Goal: Task Accomplishment & Management: Manage account settings

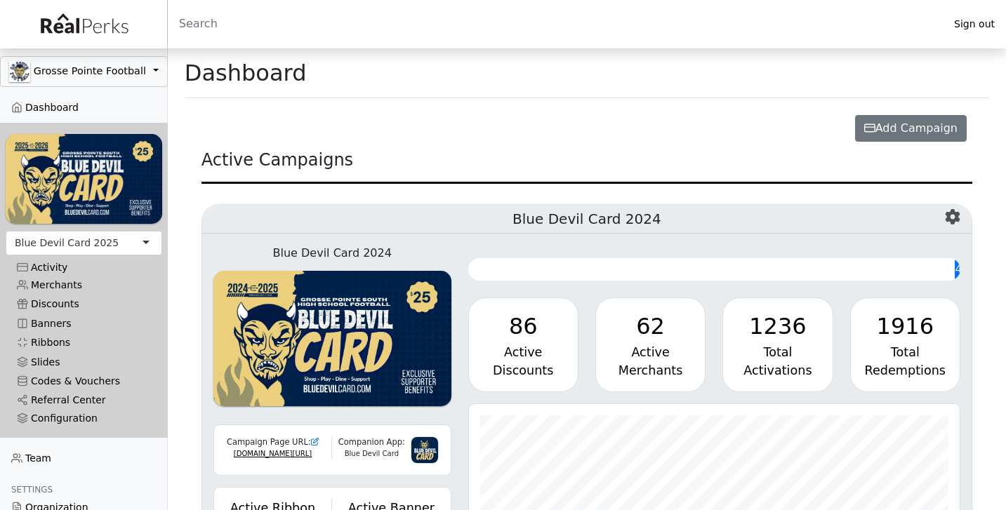
scroll to position [161, 491]
click at [85, 285] on link "Merchants" at bounding box center [84, 285] width 156 height 19
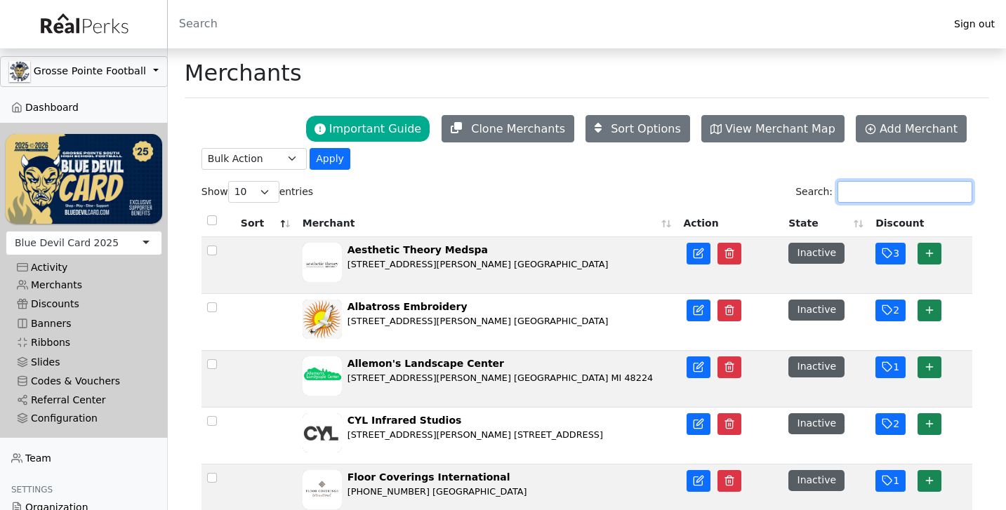
click at [891, 192] on input "Search:" at bounding box center [904, 192] width 135 height 22
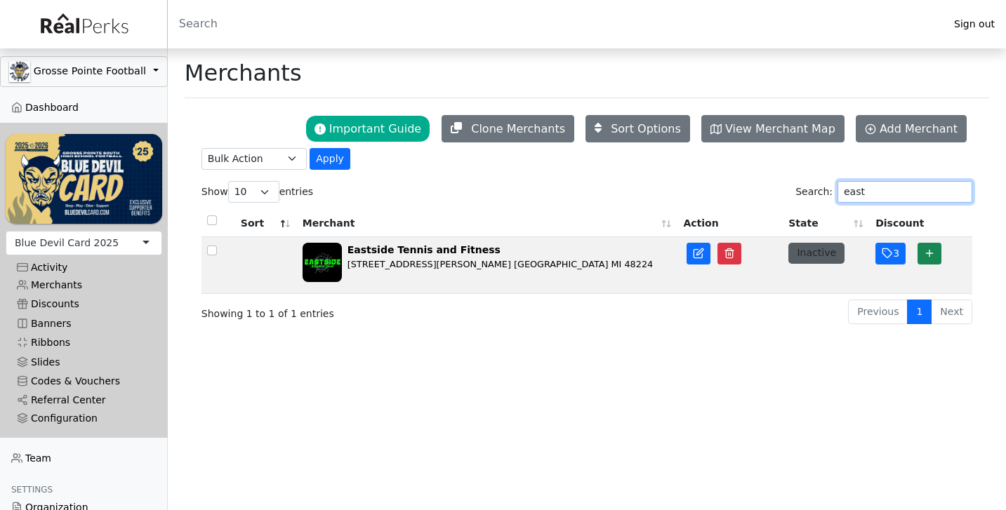
type input "east"
click at [813, 256] on button "Inactive" at bounding box center [816, 253] width 56 height 20
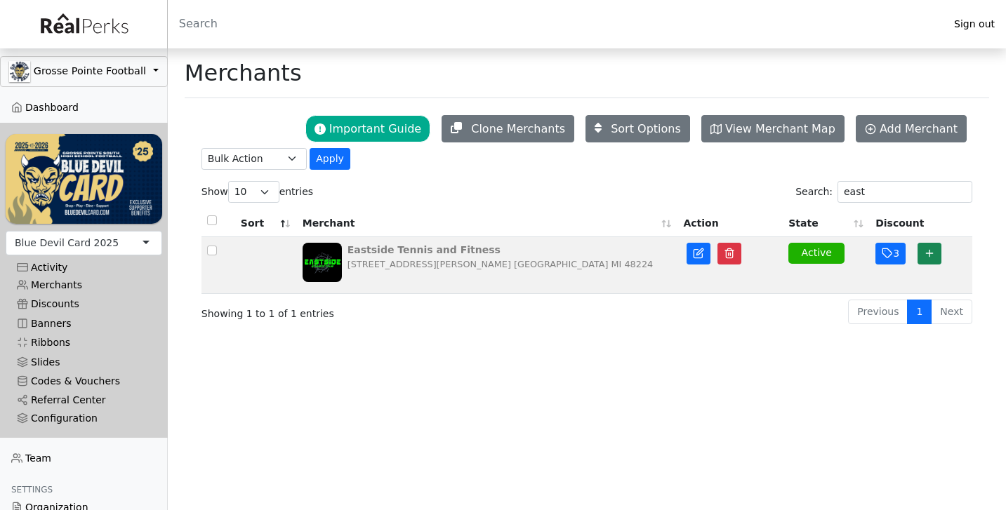
click at [420, 252] on div "Eastside Tennis and Fitness" at bounding box center [499, 250] width 305 height 15
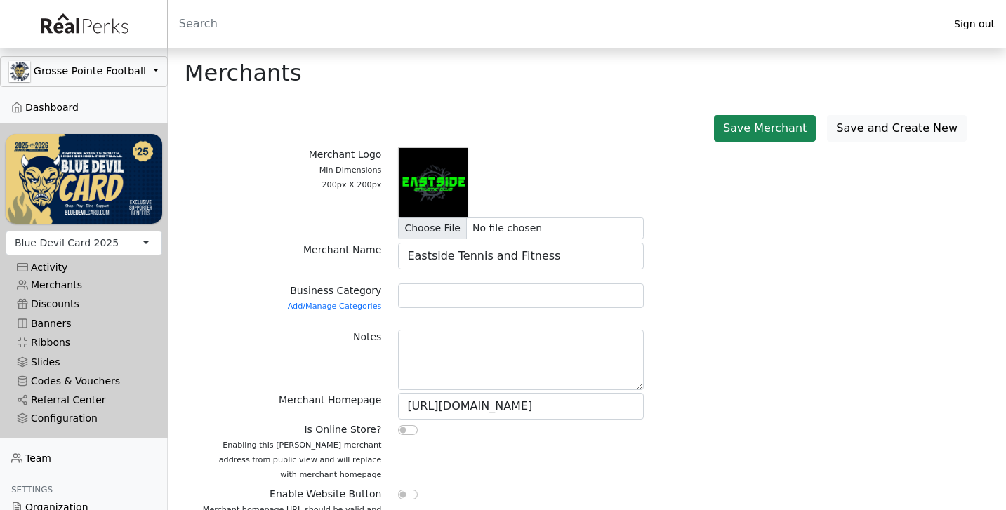
click at [426, 312] on div at bounding box center [520, 301] width 262 height 35
click at [428, 302] on div at bounding box center [521, 296] width 246 height 25
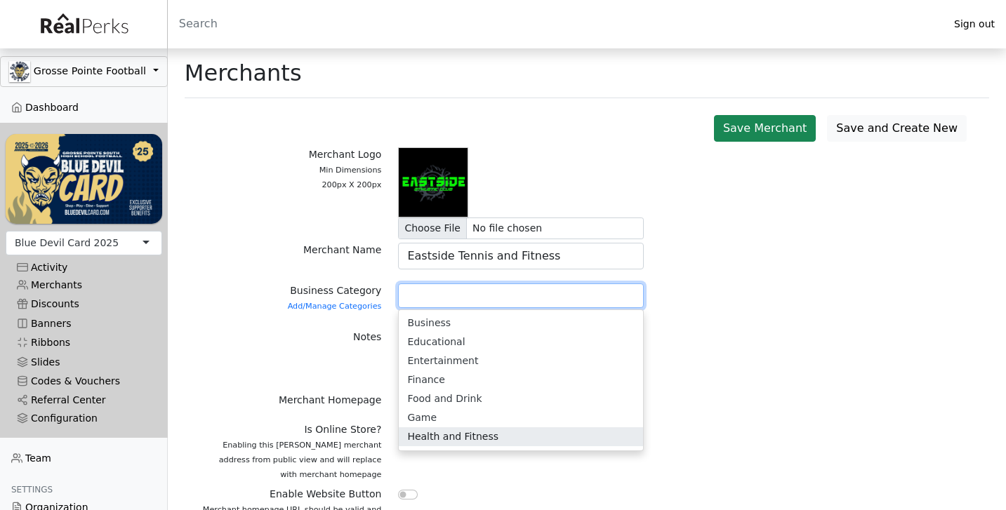
scroll to position [3, 0]
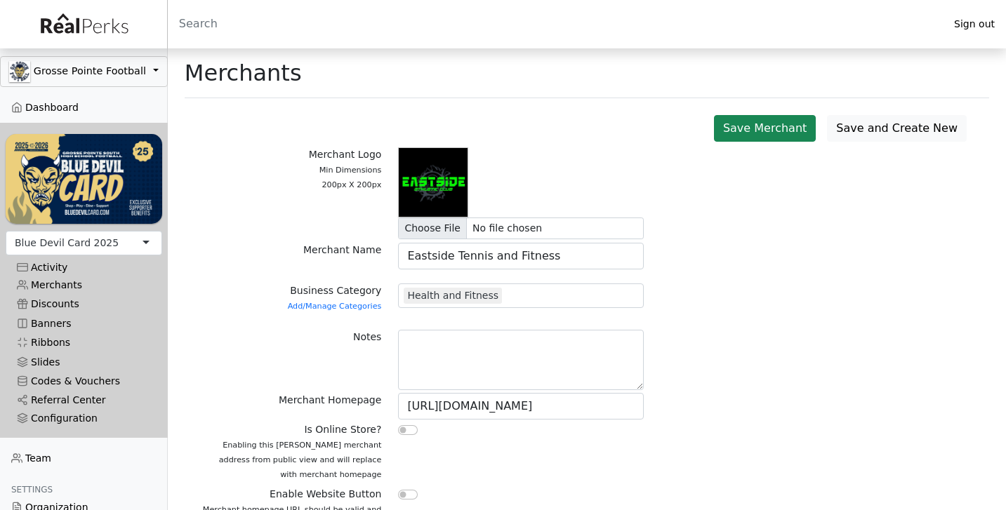
click at [361, 392] on div "Notes" at bounding box center [291, 361] width 197 height 63
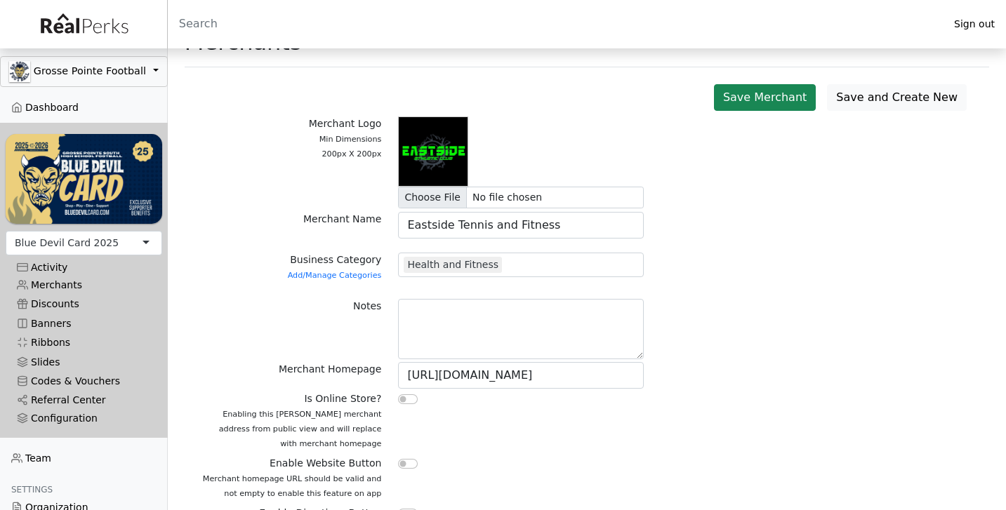
scroll to position [43, 0]
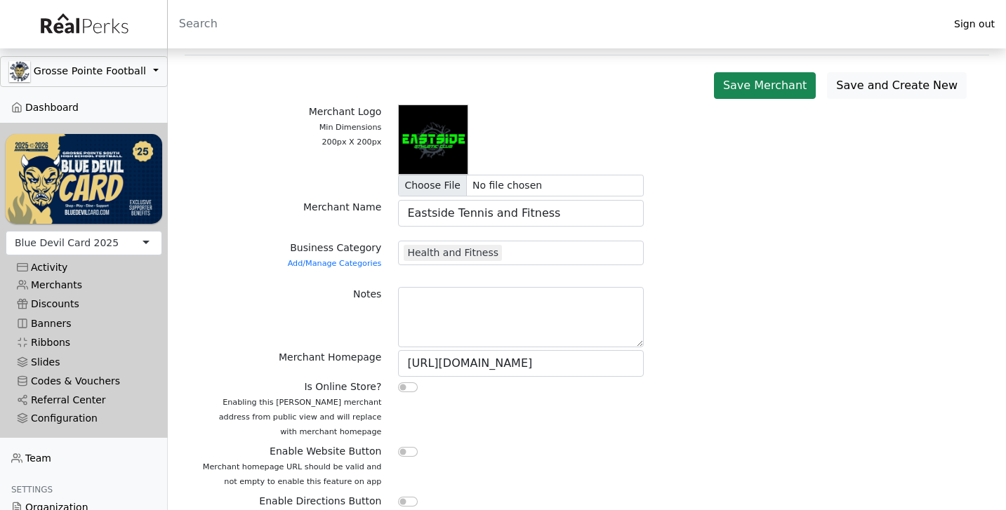
click at [408, 451] on input "checkbox" at bounding box center [408, 452] width 20 height 10
checkbox input "true"
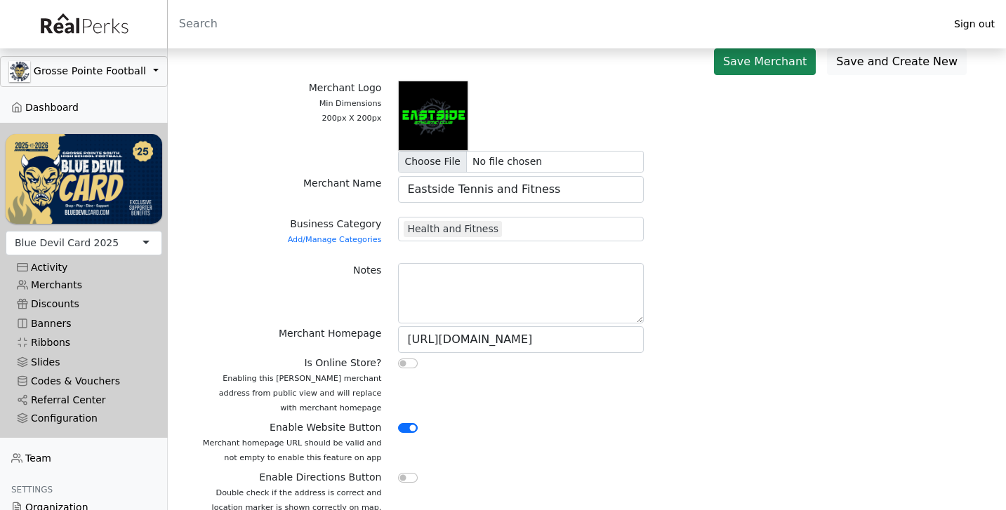
scroll to position [81, 0]
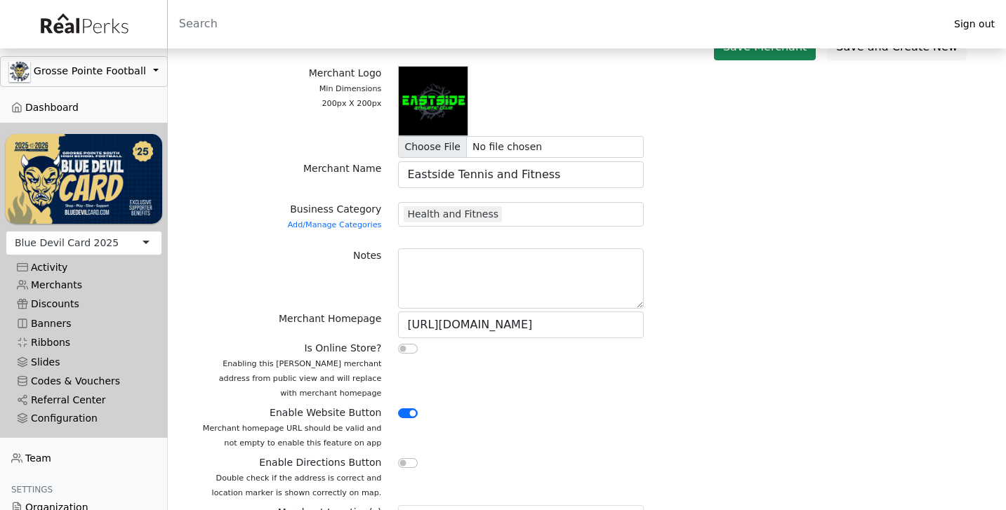
click at [406, 453] on div at bounding box center [520, 431] width 262 height 50
click at [406, 462] on input "checkbox" at bounding box center [408, 463] width 20 height 10
checkbox input "true"
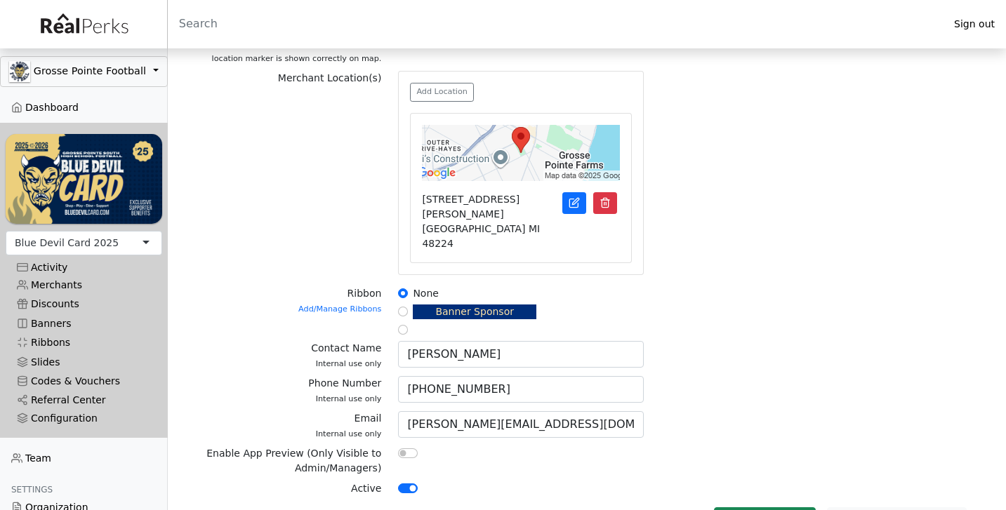
scroll to position [515, 0]
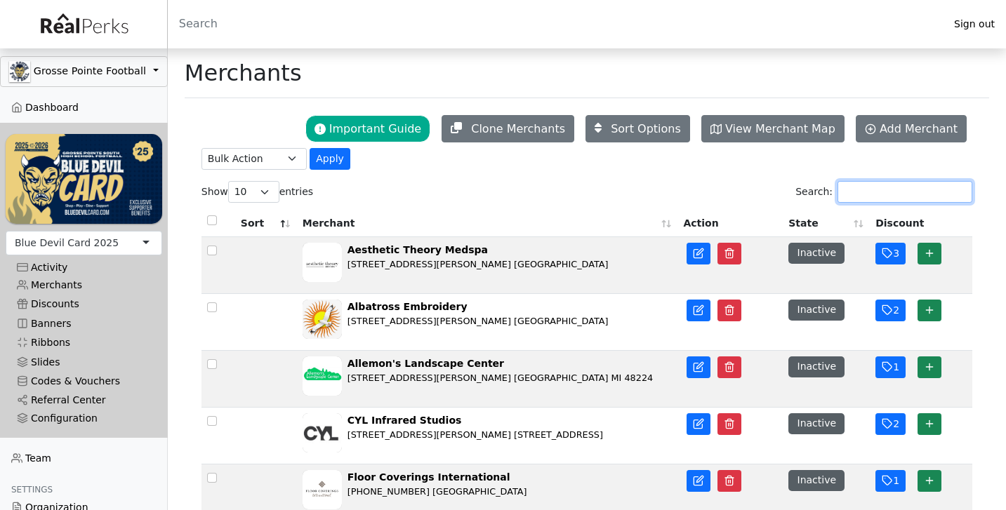
click at [871, 191] on input "Search:" at bounding box center [904, 192] width 135 height 22
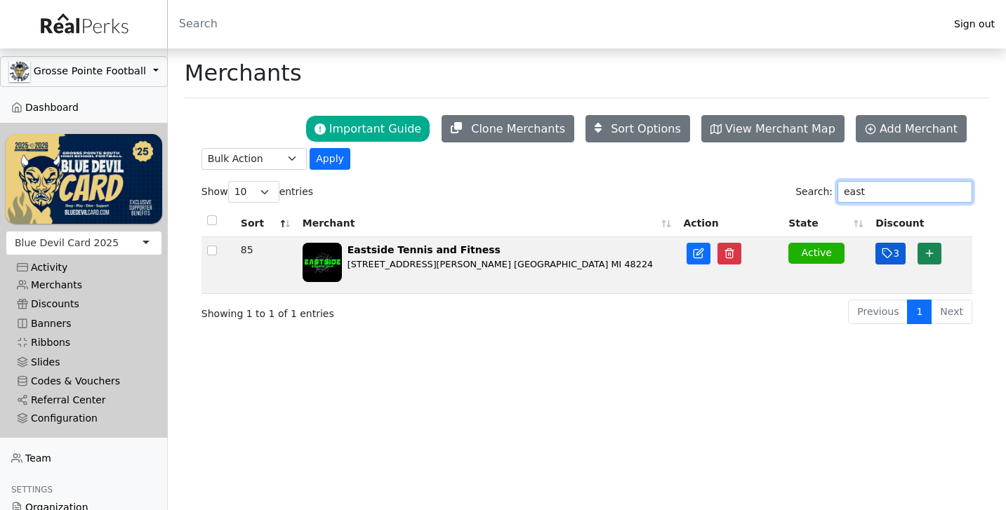
type input "east"
click at [891, 259] on icon "button" at bounding box center [886, 253] width 11 height 11
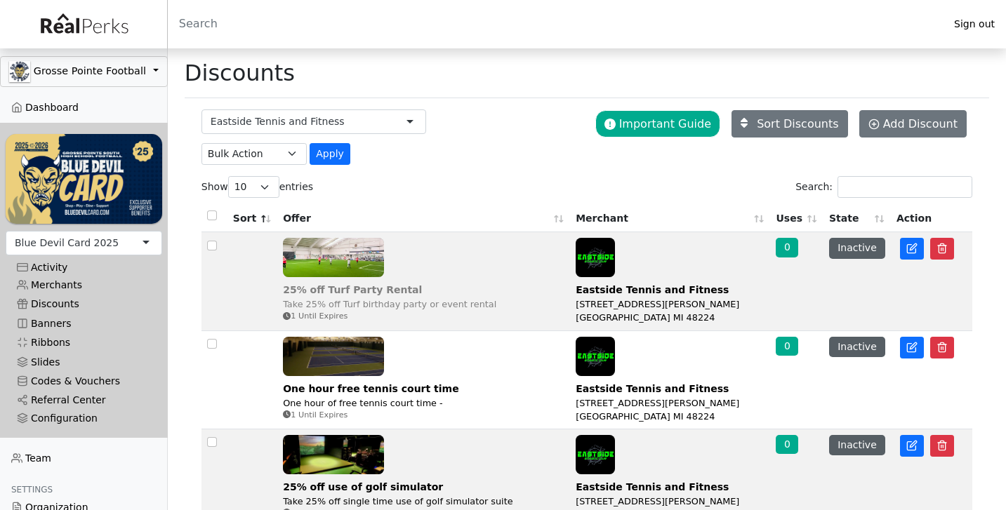
click at [359, 269] on img at bounding box center [333, 257] width 101 height 39
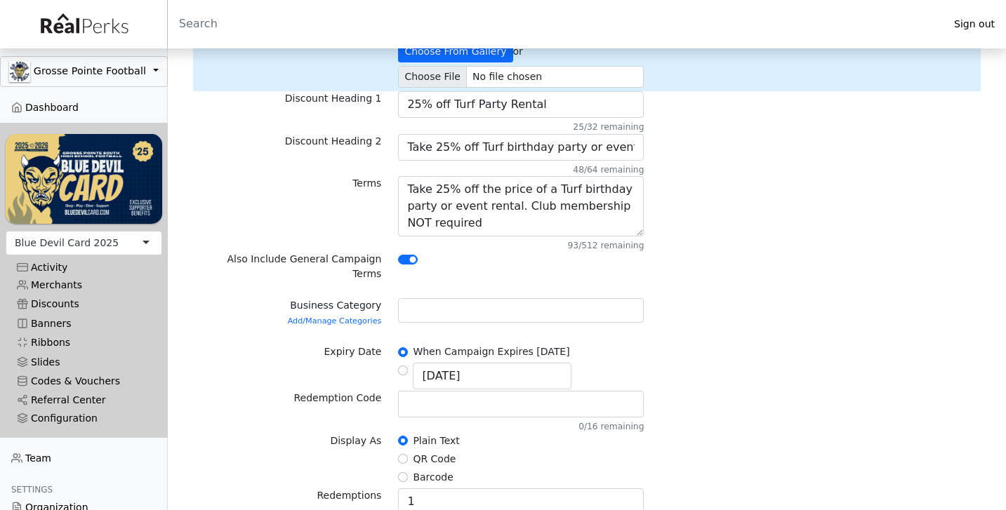
scroll to position [231, 0]
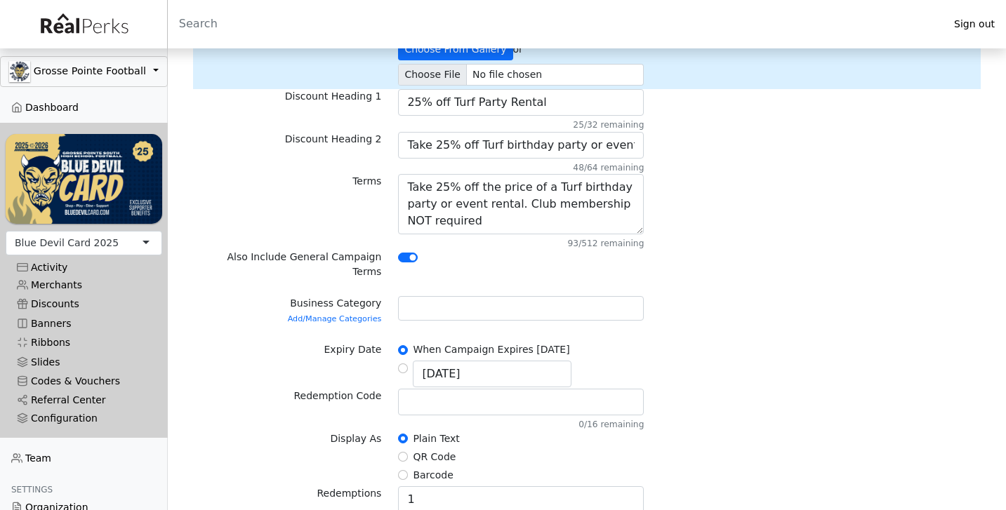
click at [466, 296] on div at bounding box center [521, 308] width 246 height 25
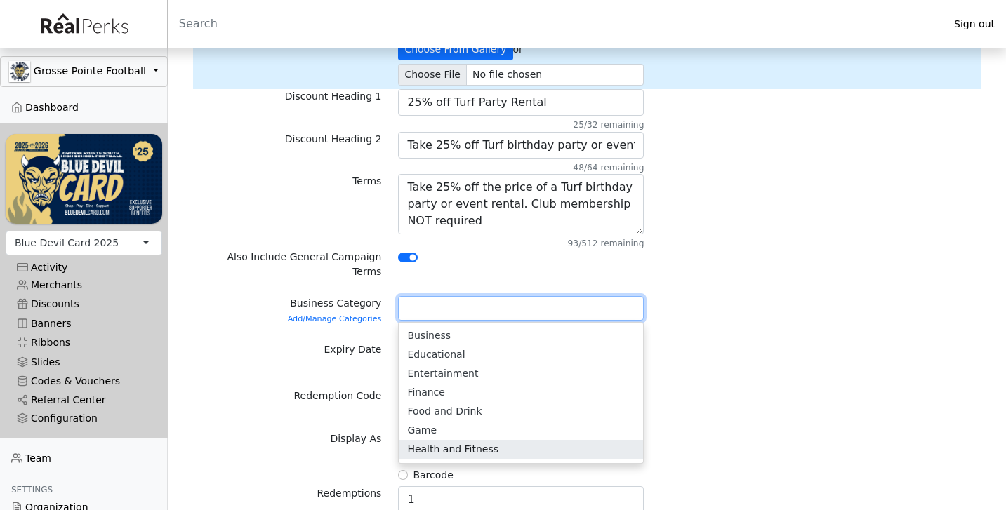
scroll to position [3, 0]
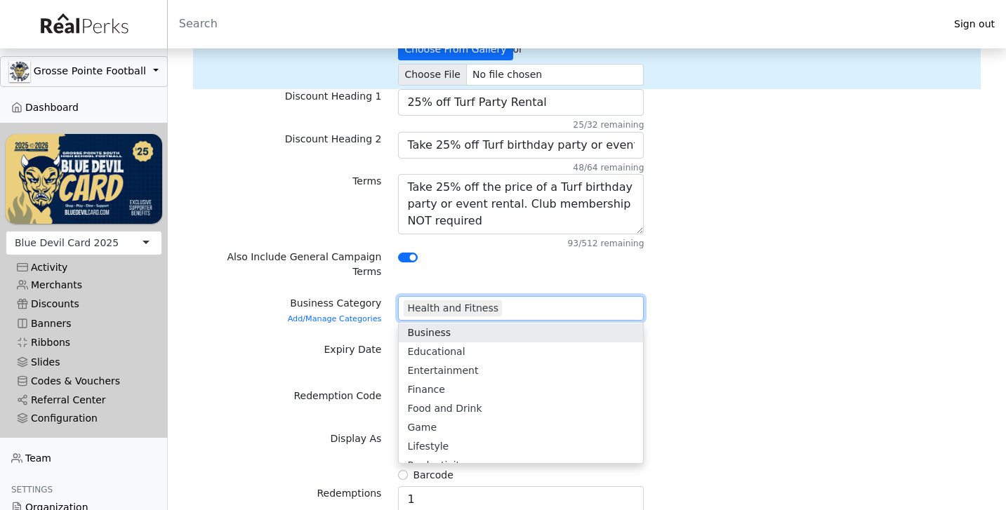
click at [761, 229] on div "Terms Take 25% off the price of a Turf birthday party or event rental. Club mem…" at bounding box center [586, 212] width 787 height 76
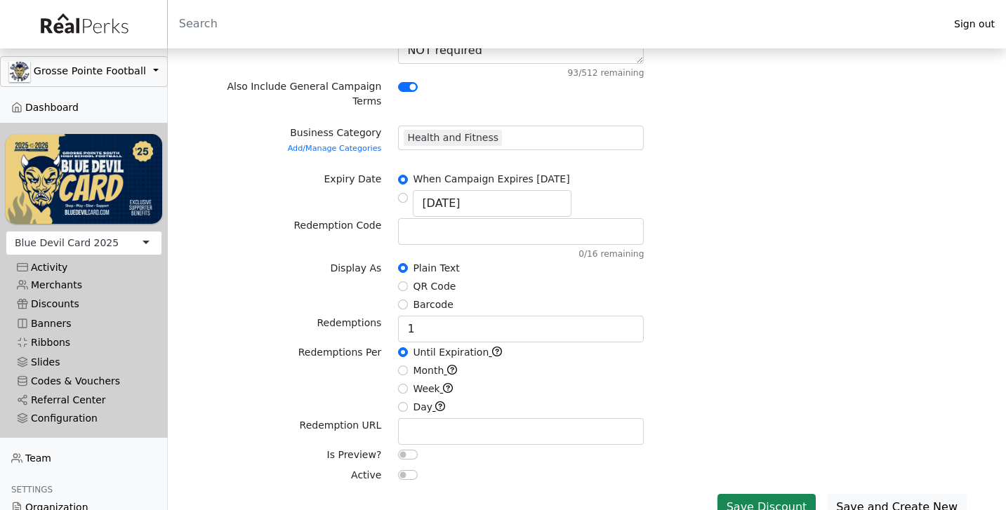
scroll to position [401, 0]
click at [409, 471] on input "checkbox" at bounding box center [408, 476] width 20 height 10
checkbox input "true"
click at [758, 495] on button "Save Discount" at bounding box center [766, 508] width 99 height 27
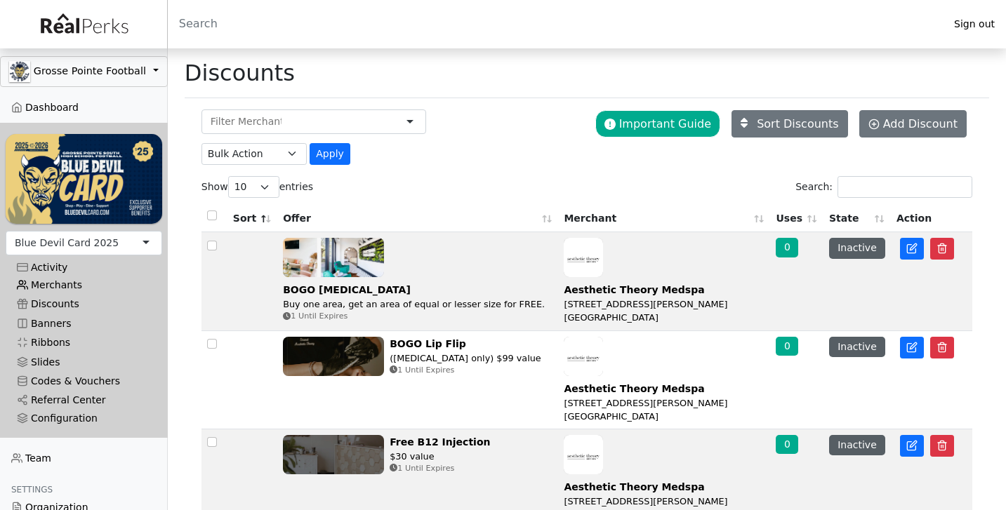
click at [59, 281] on link "Merchants" at bounding box center [84, 285] width 156 height 19
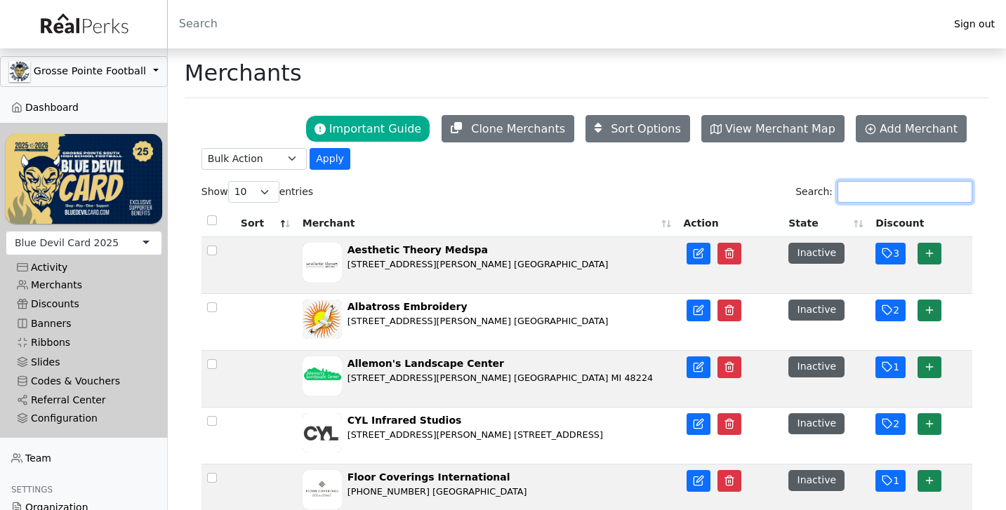
click at [879, 194] on input "Search:" at bounding box center [904, 192] width 135 height 22
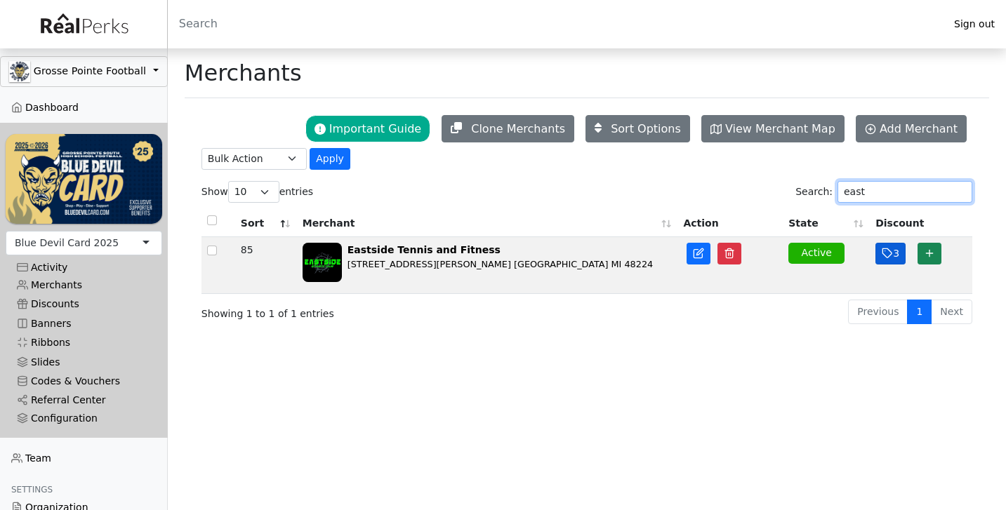
type input "east"
click at [893, 256] on button "3" at bounding box center [890, 254] width 30 height 22
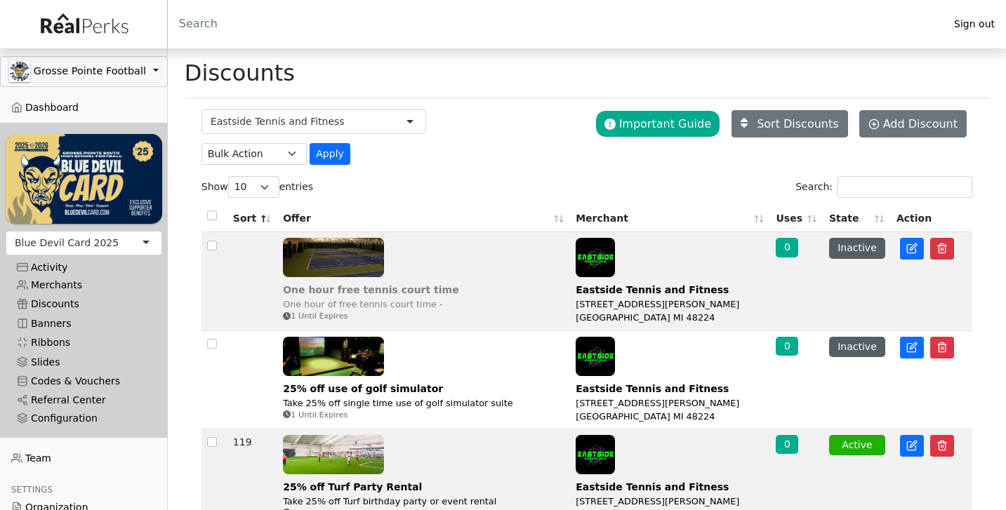
click at [458, 298] on div "One hour of free tennis court time -" at bounding box center [370, 304] width 175 height 13
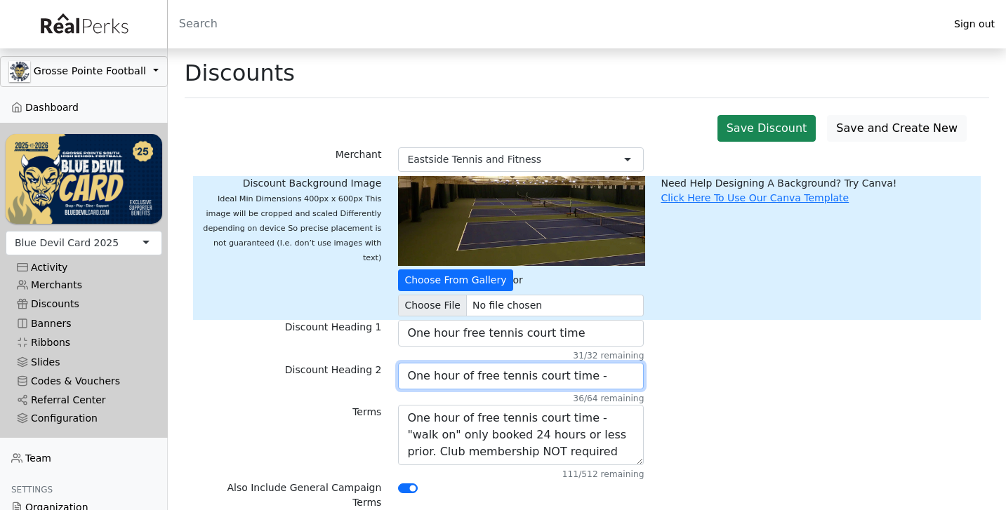
click at [602, 381] on input "One hour of free tennis court time -" at bounding box center [521, 376] width 246 height 27
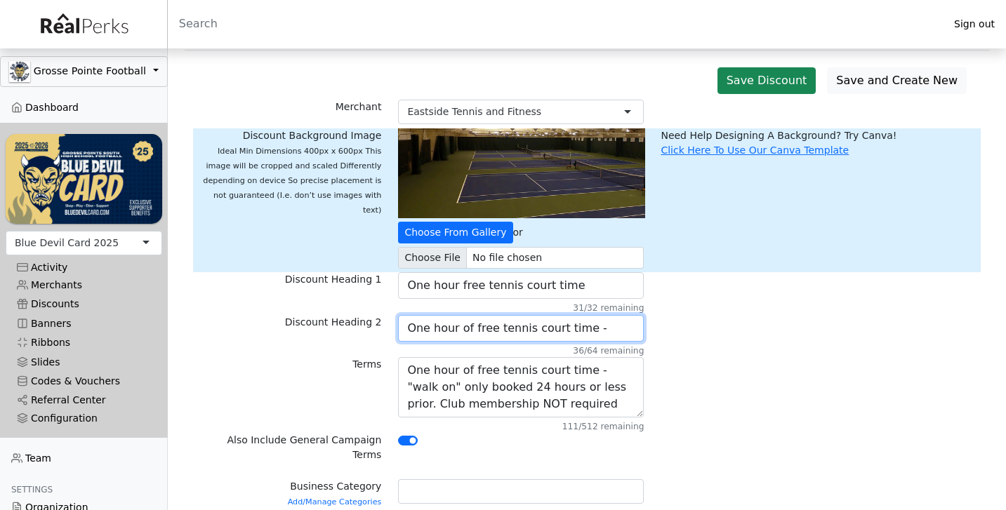
scroll to position [49, 0]
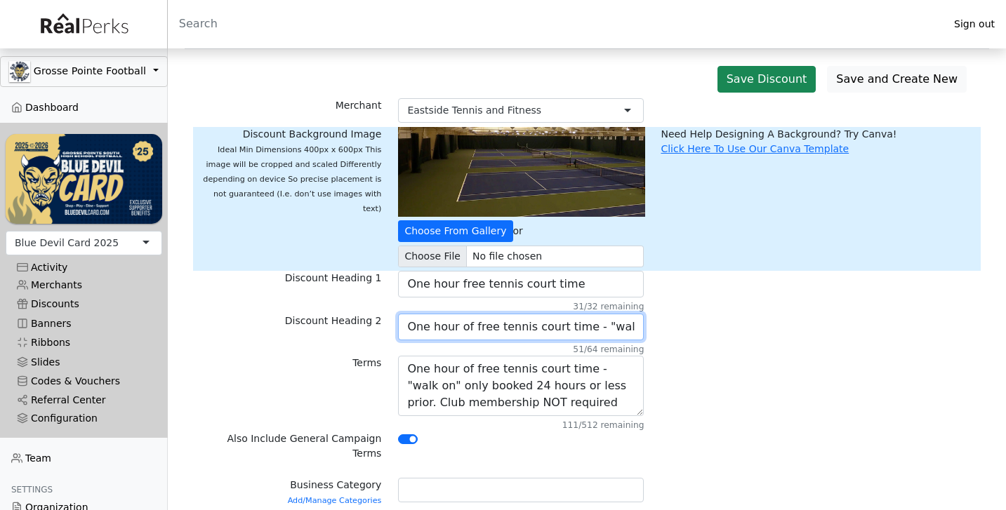
click at [620, 332] on input "One hour of free tennis court time - "walk on" only" at bounding box center [521, 327] width 246 height 27
click at [628, 328] on input "One hour of free tennis court time - "walk on" only" at bounding box center [521, 327] width 246 height 27
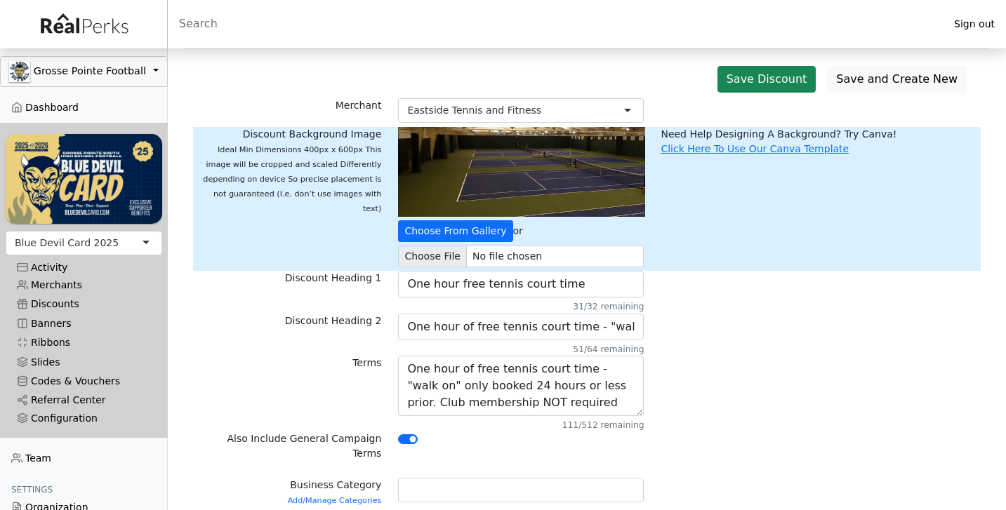
click at [680, 371] on div "Terms One hour of free tennis court time - "walk on" only booked 24 hours or le…" at bounding box center [586, 394] width 787 height 76
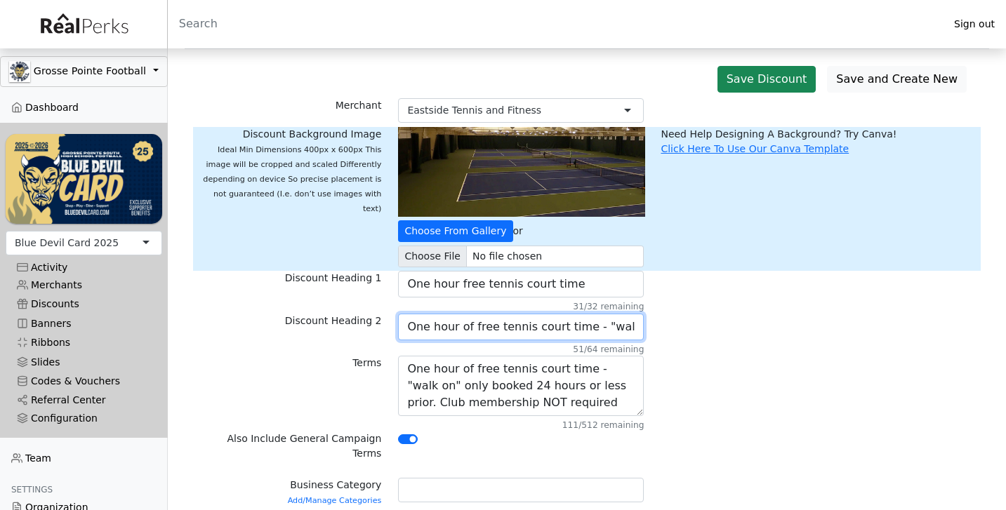
click at [478, 324] on input "One hour of free tennis court time - "walk on" only" at bounding box center [521, 327] width 246 height 27
drag, startPoint x: 478, startPoint y: 324, endPoint x: 497, endPoint y: 328, distance: 19.3
click at [497, 328] on input "One hour of free tennis court time - "walk on" only" at bounding box center [521, 327] width 246 height 27
click at [465, 327] on input "One hour of free tennis court time - "walk on" only" at bounding box center [521, 327] width 246 height 27
drag, startPoint x: 465, startPoint y: 327, endPoint x: 475, endPoint y: 327, distance: 9.8
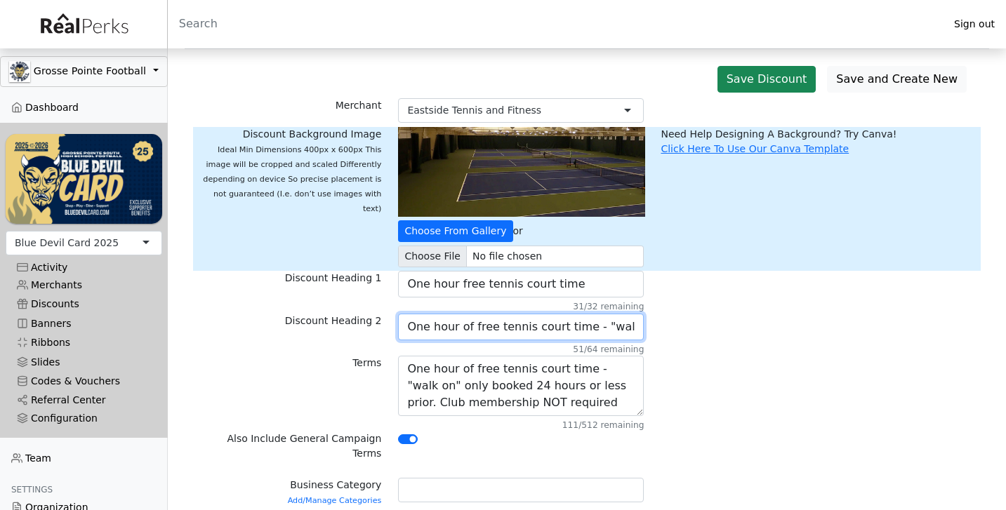
click at [475, 327] on input "One hour of free tennis court time - "walk on" only" at bounding box center [521, 327] width 246 height 27
click at [480, 328] on input "One hour of free tennis court time - "walk on" only" at bounding box center [521, 327] width 246 height 27
drag, startPoint x: 480, startPoint y: 328, endPoint x: 493, endPoint y: 327, distance: 13.4
click at [493, 327] on input "One hour of free tennis court time - "walk on" only" at bounding box center [521, 327] width 246 height 27
type input "One hour of tennis court time - "walk on" only"
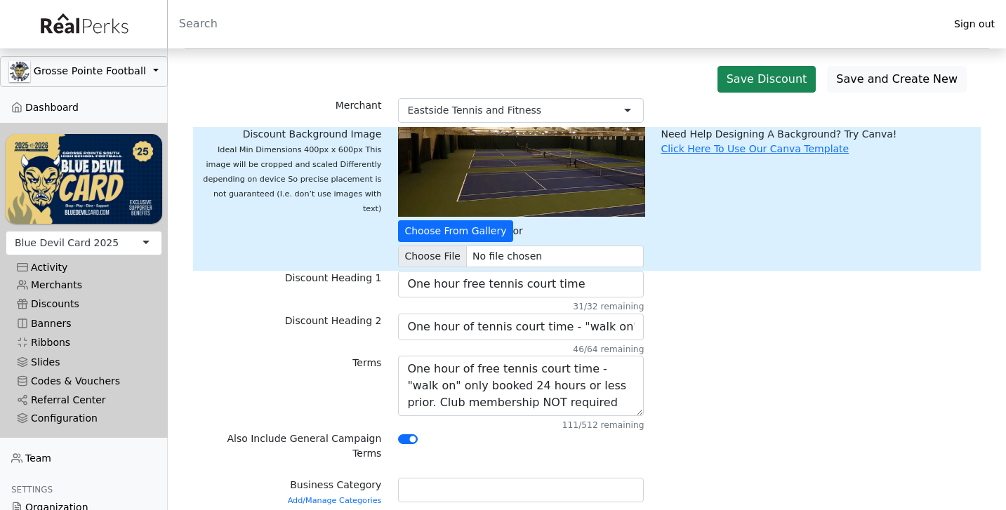
click at [775, 309] on div "Discount Heading 1 One hour free tennis court time 31/32 remaining" at bounding box center [586, 292] width 787 height 42
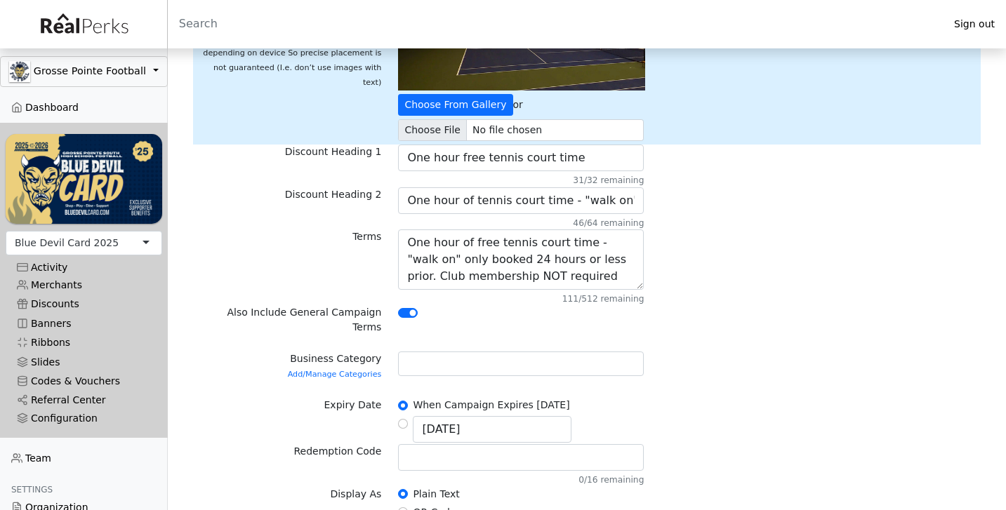
scroll to position [182, 0]
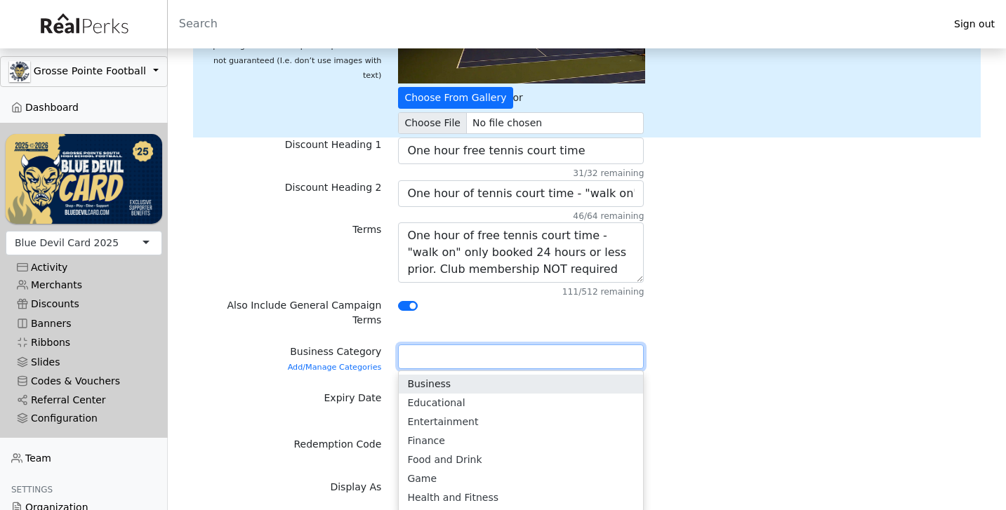
click at [568, 345] on div at bounding box center [521, 357] width 246 height 25
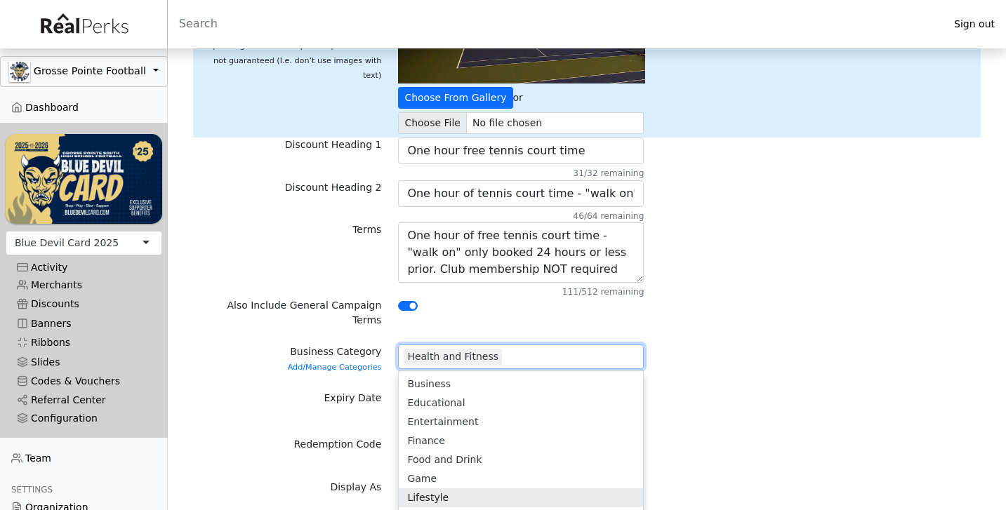
scroll to position [3, 0]
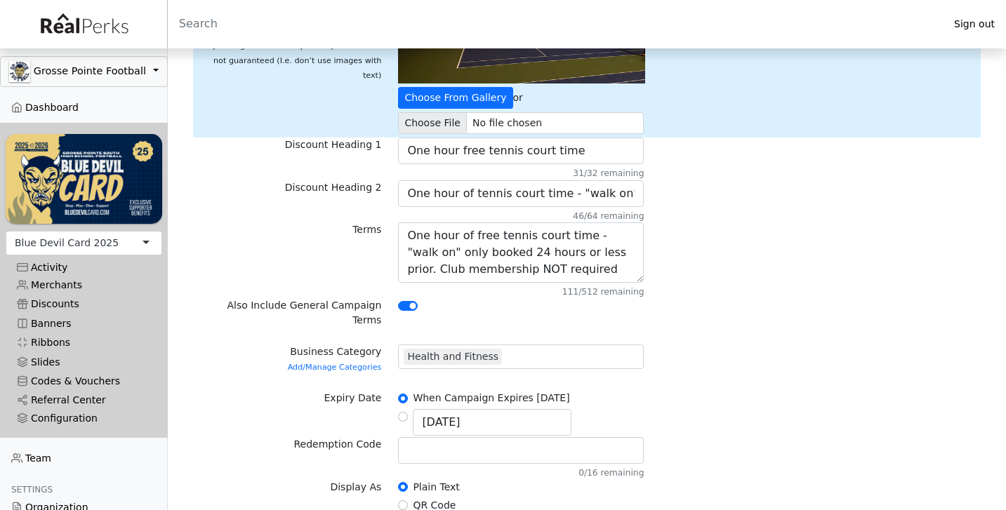
click at [782, 345] on div "Business Category Add/Manage Categories Health and Fitness Health and Fitness B…" at bounding box center [586, 362] width 787 height 35
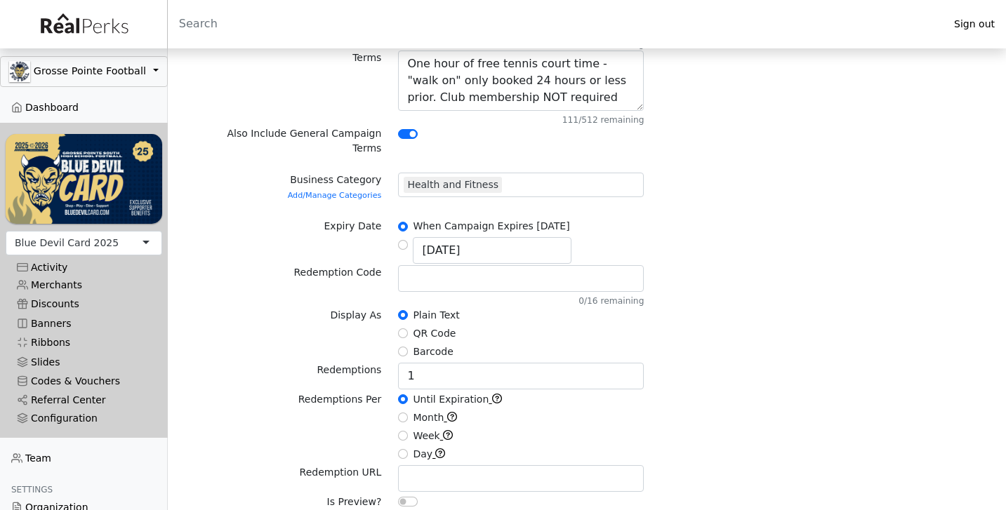
scroll to position [385, 0]
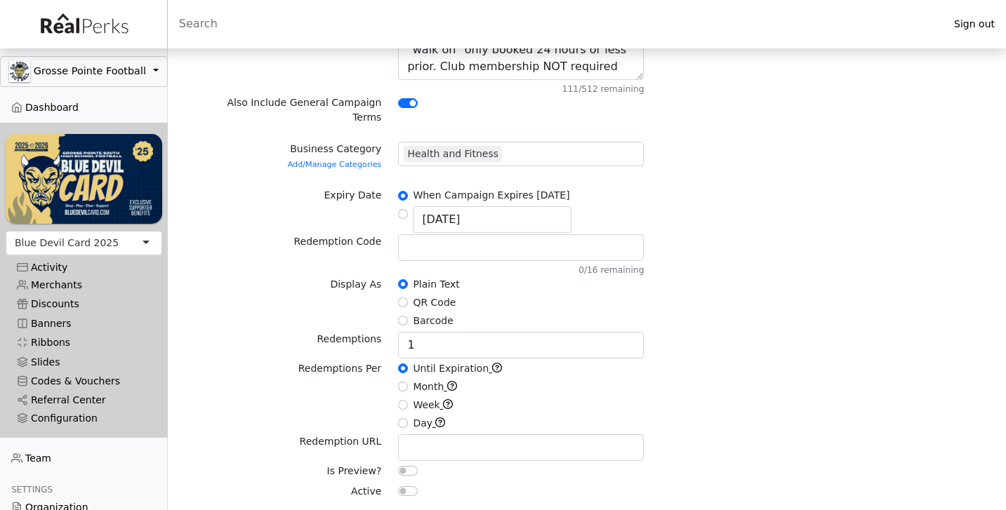
click at [394, 484] on div at bounding box center [520, 494] width 262 height 20
click at [405, 486] on input "checkbox" at bounding box center [408, 491] width 20 height 10
checkbox input "true"
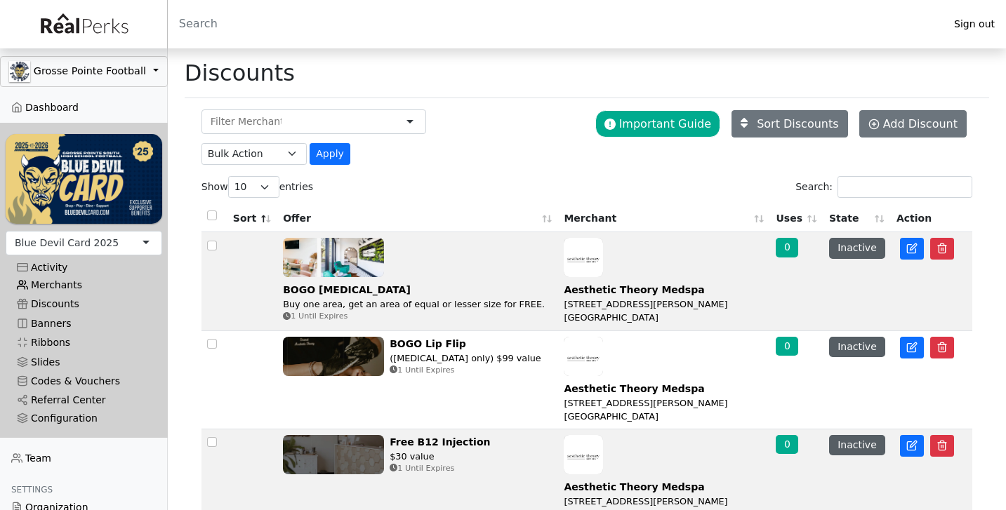
click at [61, 290] on link "Merchants" at bounding box center [84, 285] width 156 height 19
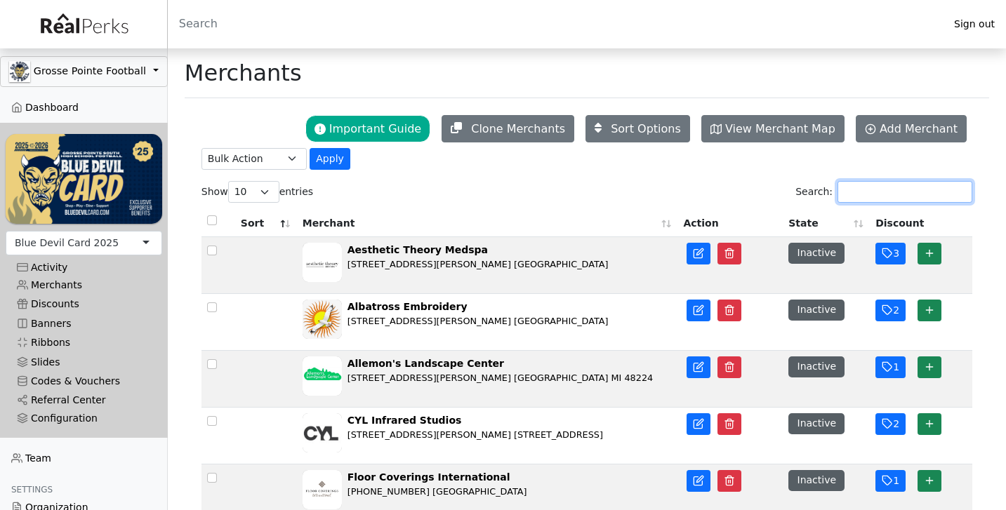
click at [840, 199] on input "Search:" at bounding box center [904, 192] width 135 height 22
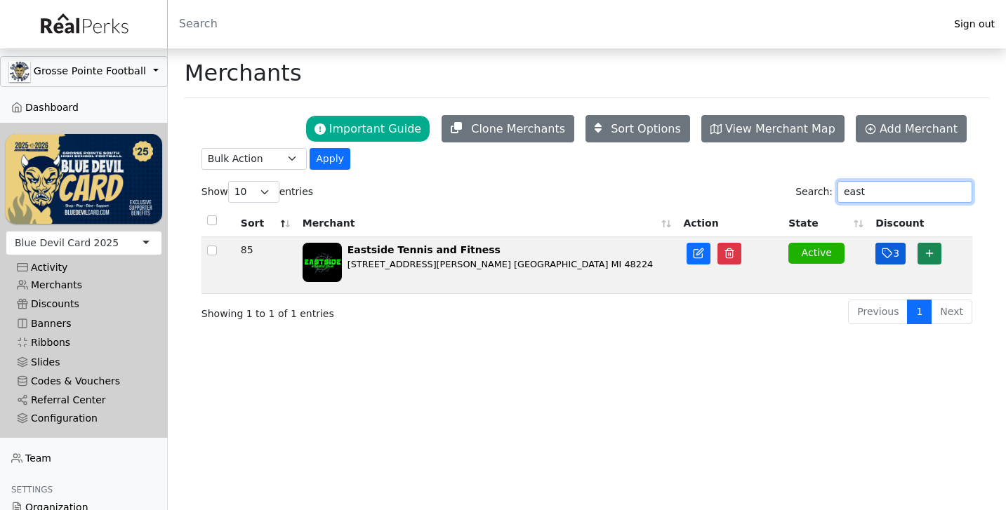
type input "east"
click at [885, 252] on icon "button" at bounding box center [886, 253] width 9 height 9
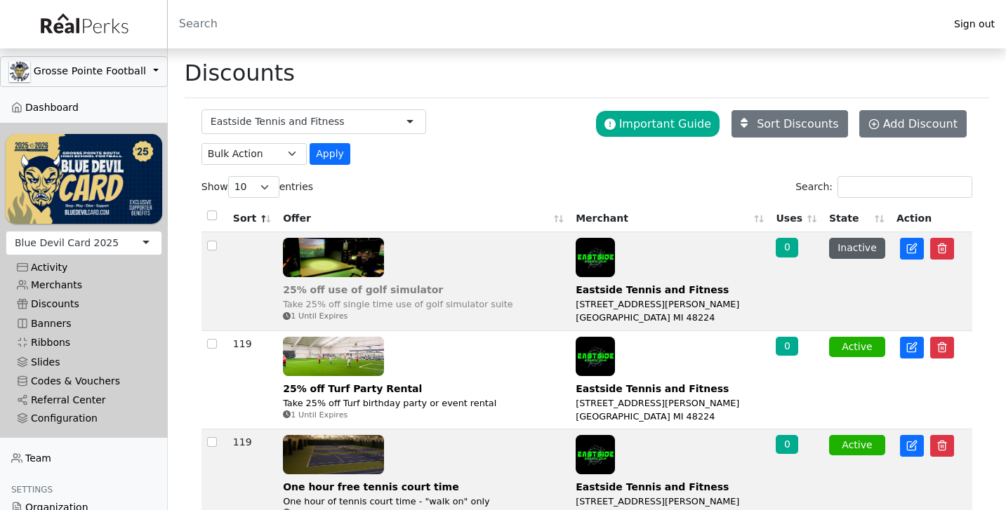
click at [366, 262] on img at bounding box center [333, 257] width 101 height 39
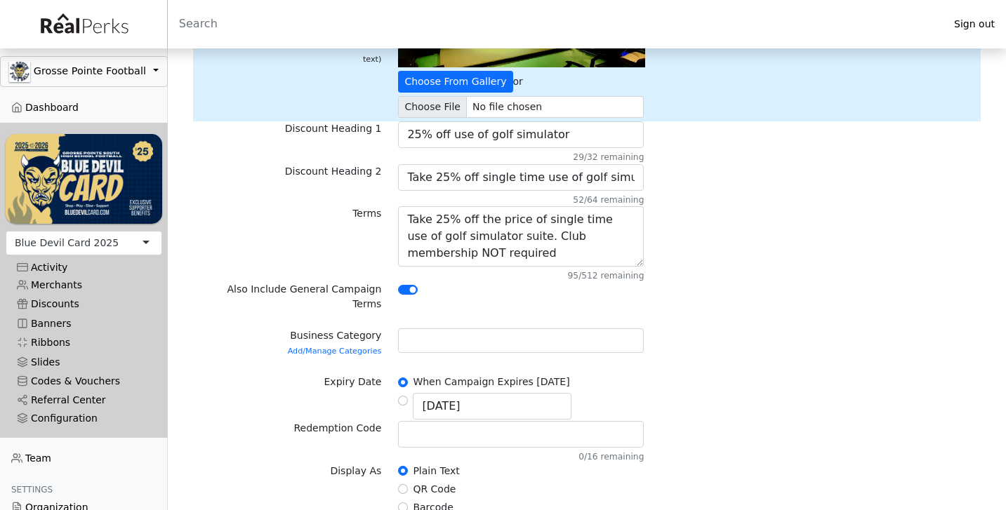
scroll to position [203, 0]
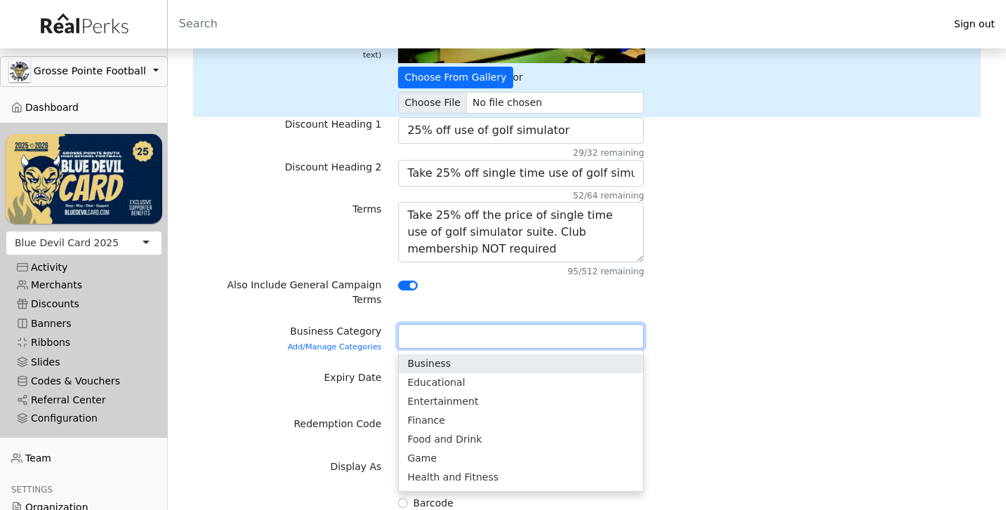
click at [552, 324] on div at bounding box center [521, 336] width 246 height 25
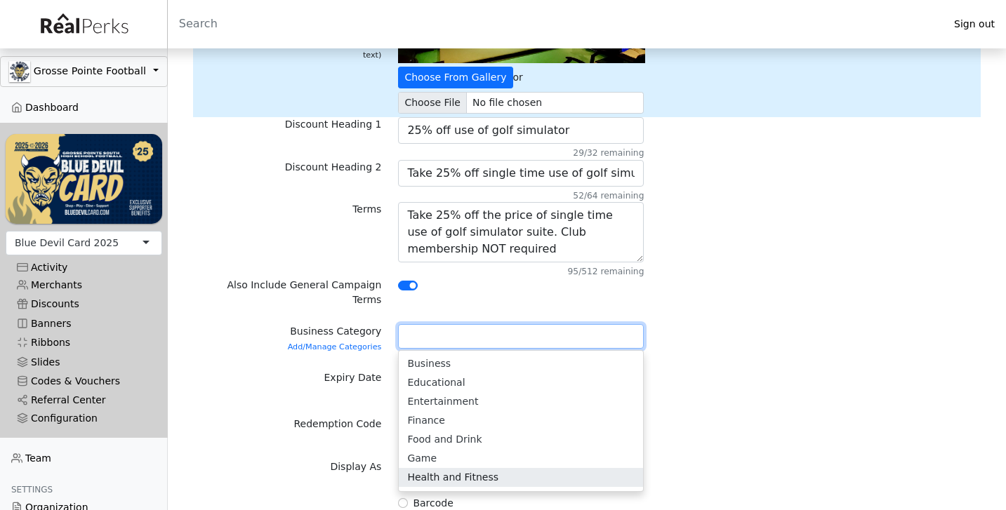
scroll to position [3, 0]
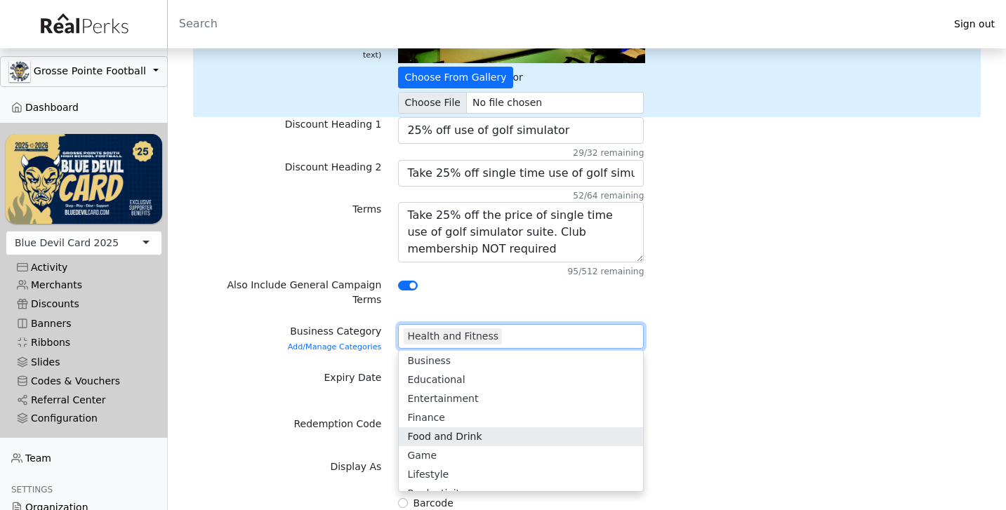
click at [732, 426] on div "Redemption Code 0/16 remaining" at bounding box center [586, 438] width 787 height 42
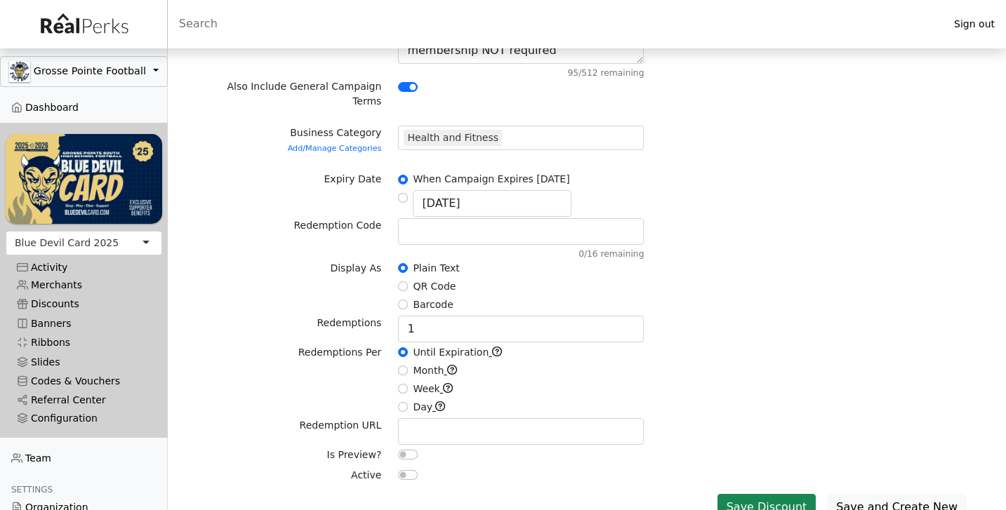
scroll to position [401, 0]
click at [411, 471] on input "checkbox" at bounding box center [408, 476] width 20 height 10
checkbox input "true"
click at [752, 495] on button "Save Discount" at bounding box center [766, 508] width 99 height 27
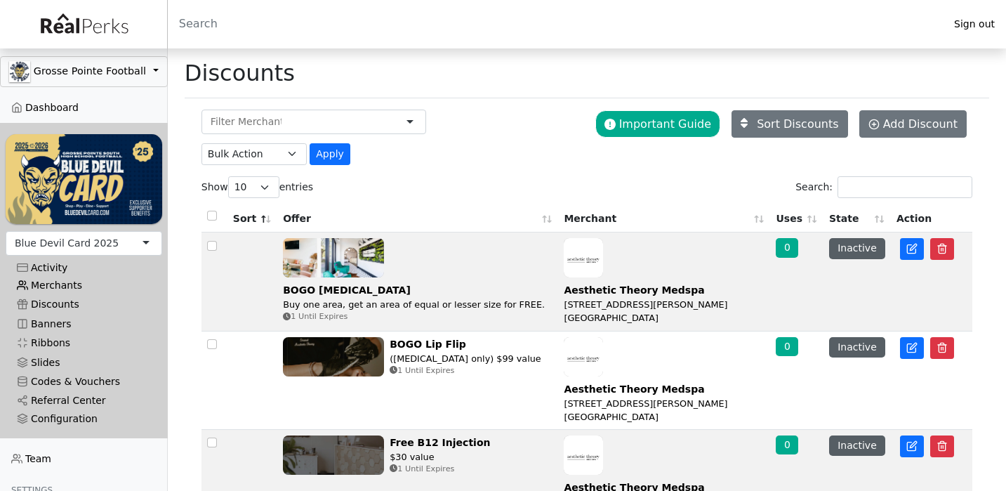
click at [62, 279] on link "Merchants" at bounding box center [84, 285] width 156 height 19
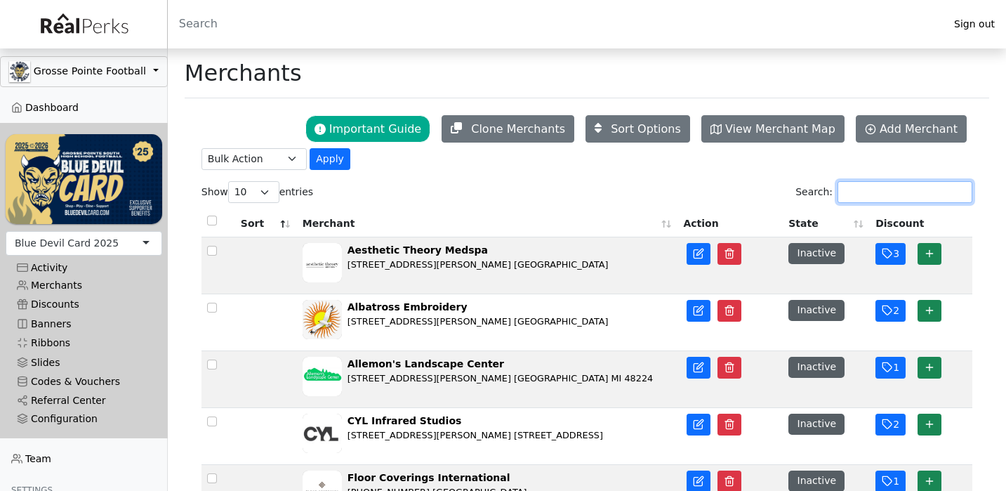
click at [878, 190] on input "Search:" at bounding box center [904, 192] width 135 height 22
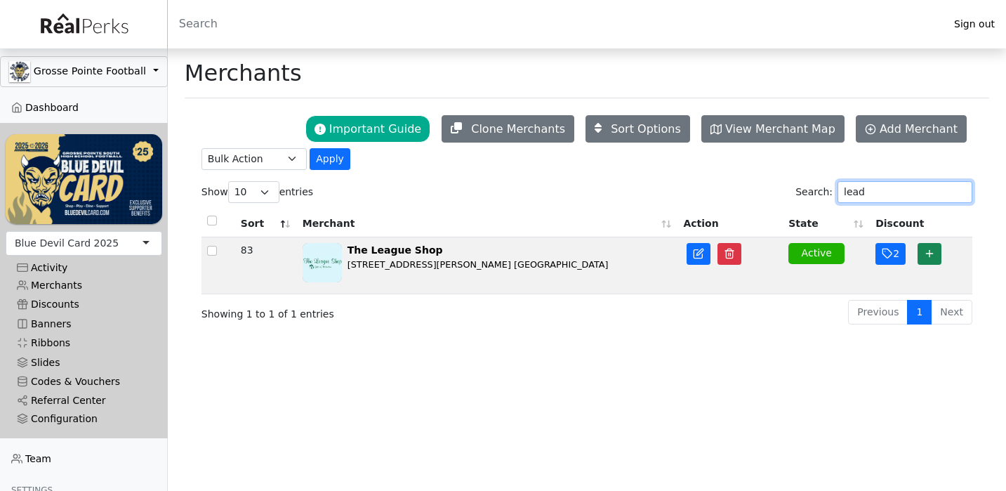
type input "lead"
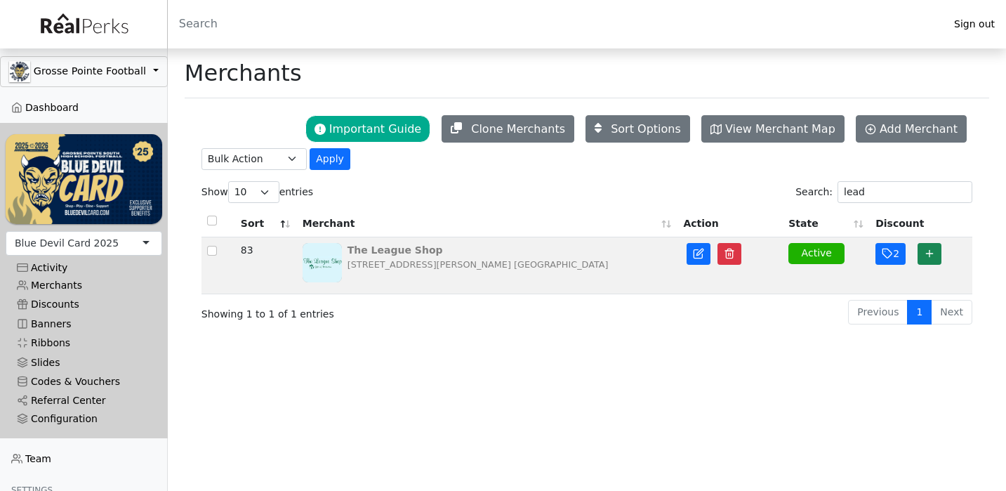
drag, startPoint x: 881, startPoint y: 173, endPoint x: 533, endPoint y: 274, distance: 363.3
click at [533, 274] on div "The League Shop [STREET_ADDRESS][PERSON_NAME] [GEOGRAPHIC_DATA]" at bounding box center [487, 265] width 370 height 45
click at [902, 253] on button "2" at bounding box center [890, 254] width 30 height 22
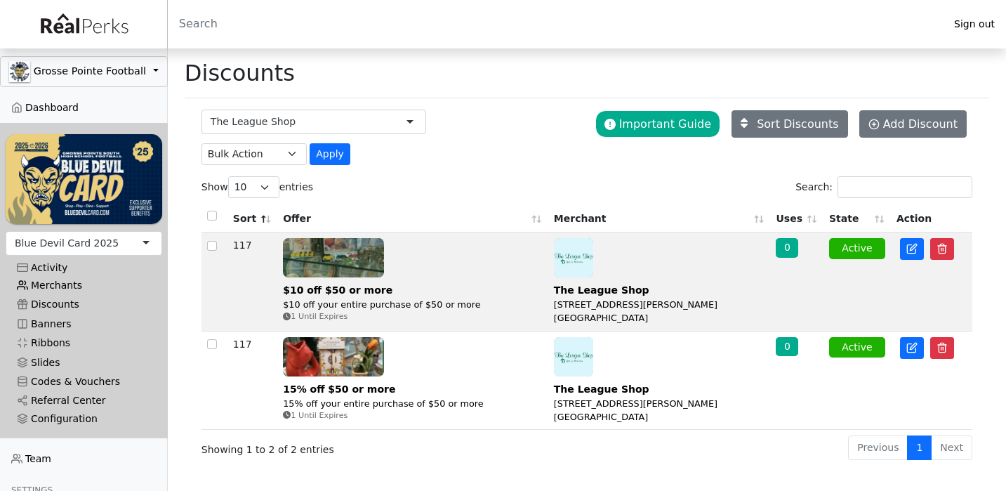
click at [63, 287] on link "Merchants" at bounding box center [84, 285] width 156 height 19
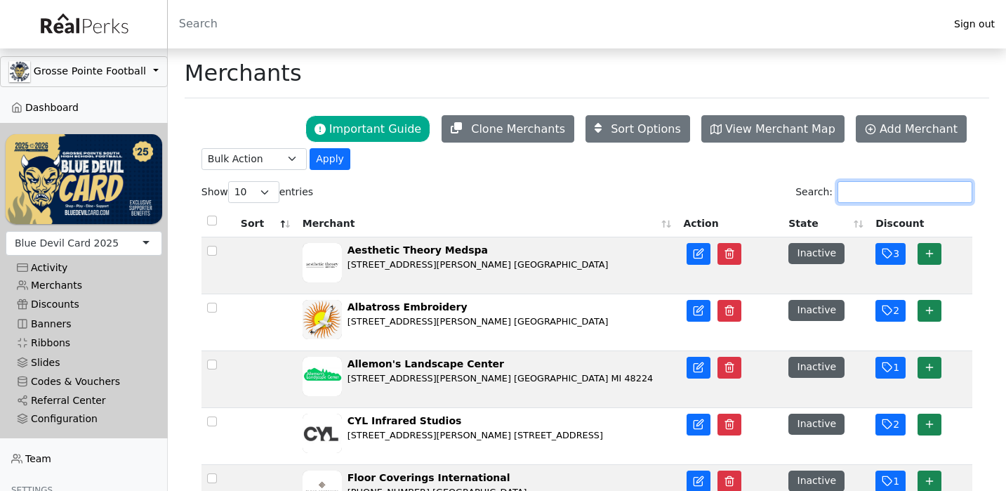
click at [878, 197] on input "Search:" at bounding box center [904, 192] width 135 height 22
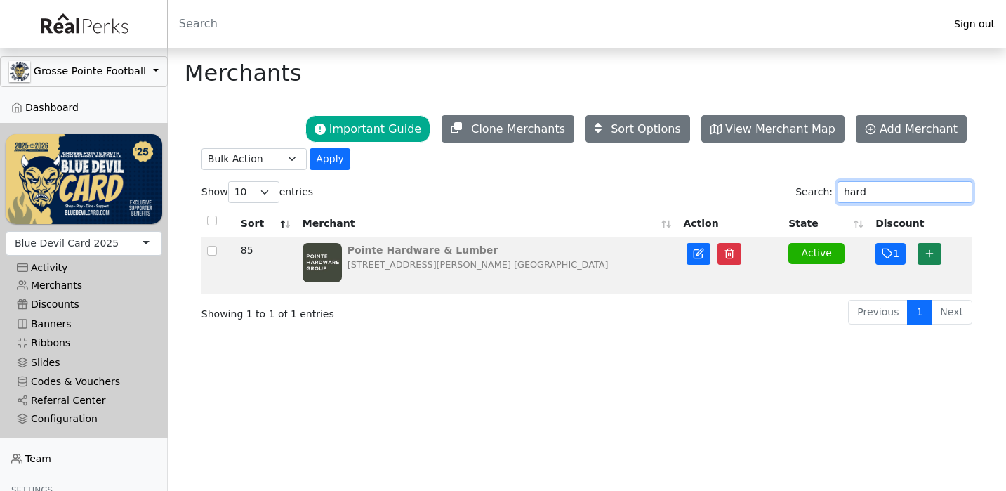
type input "hard"
click at [415, 264] on div "[STREET_ADDRESS][PERSON_NAME] [GEOGRAPHIC_DATA]" at bounding box center [477, 264] width 261 height 13
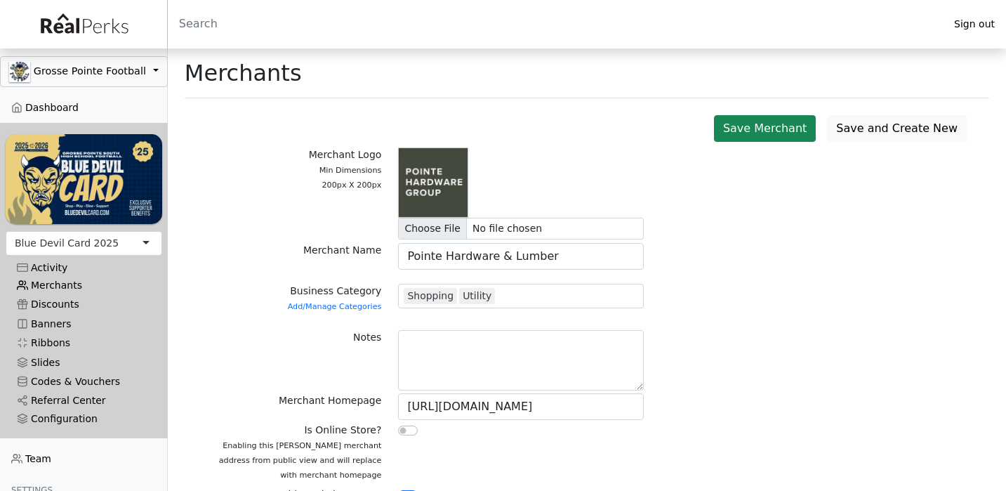
click at [91, 279] on link "Merchants" at bounding box center [84, 285] width 156 height 19
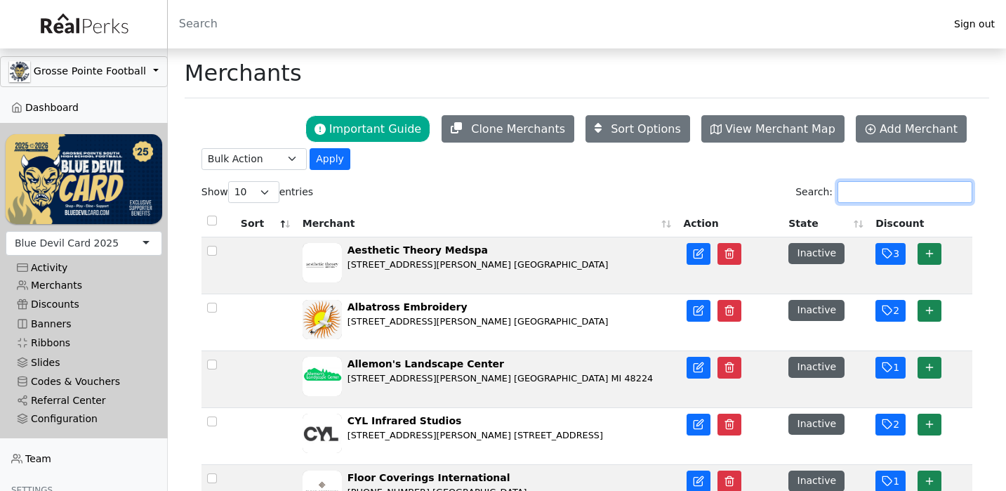
click at [913, 194] on input "Search:" at bounding box center [904, 192] width 135 height 22
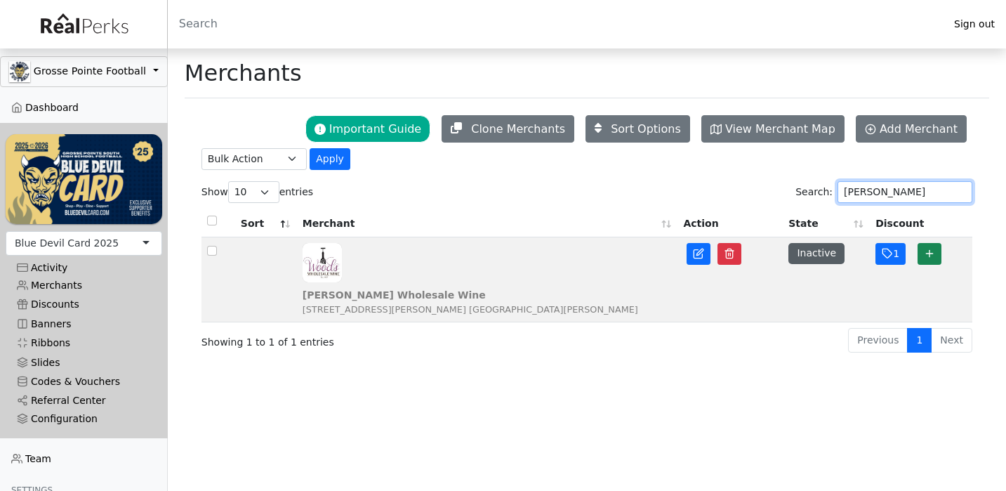
type input "woods wh"
click at [514, 302] on div "20787 Mack Ave. Grosse Pointe Woods MI 48236" at bounding box center [469, 308] width 335 height 13
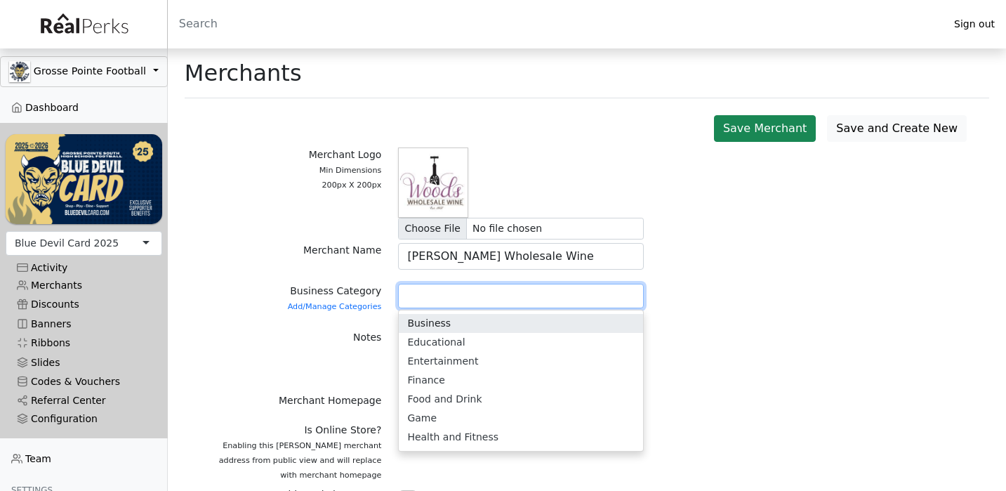
click at [474, 284] on div at bounding box center [521, 296] width 246 height 25
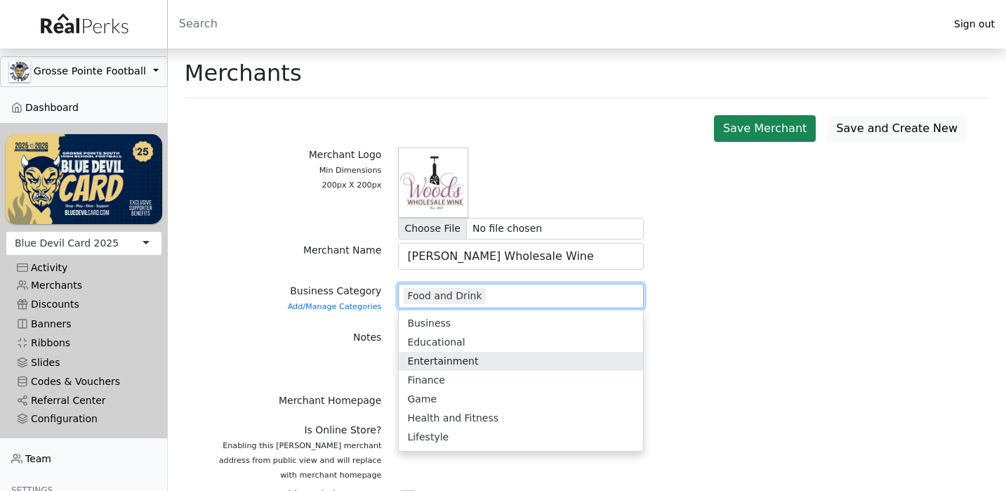
click at [742, 347] on div "Notes" at bounding box center [586, 361] width 787 height 63
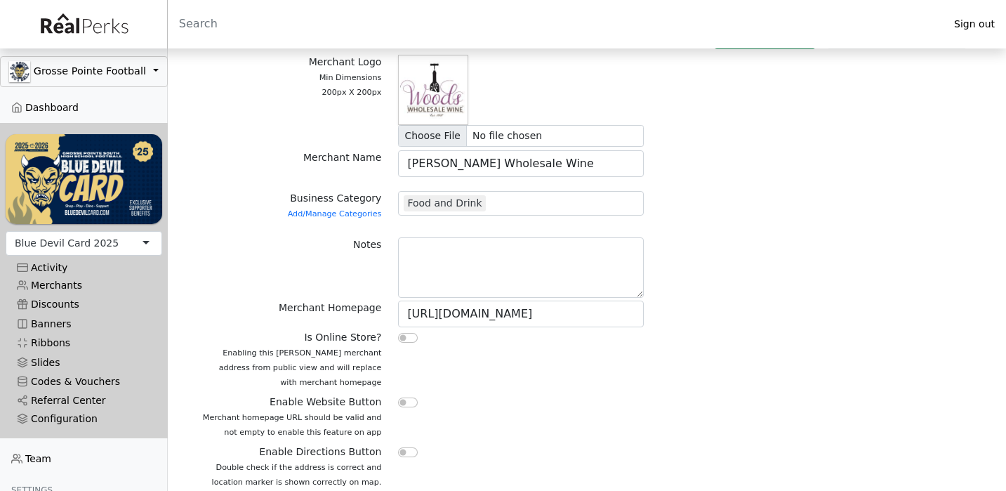
scroll to position [110, 0]
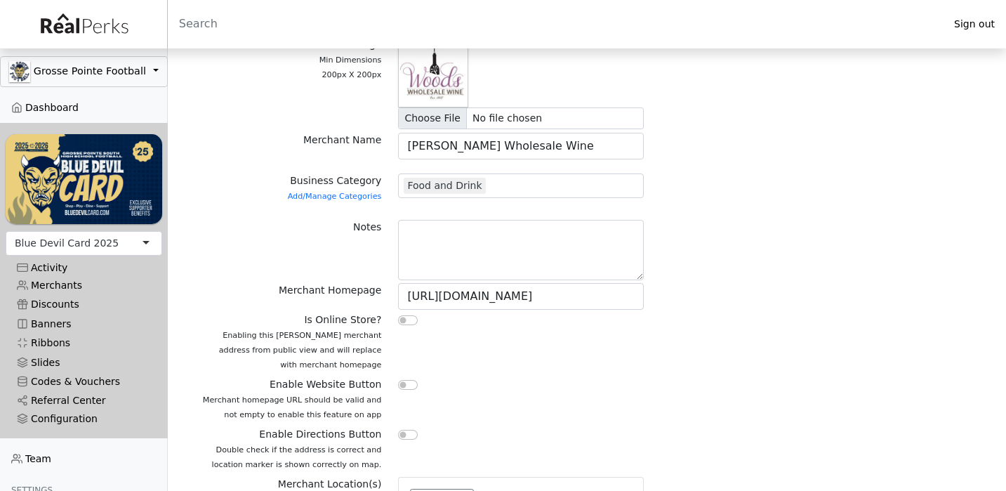
click at [404, 382] on input "checkbox" at bounding box center [408, 385] width 20 height 10
checkbox input "true"
click at [407, 434] on input "checkbox" at bounding box center [408, 434] width 20 height 10
checkbox input "true"
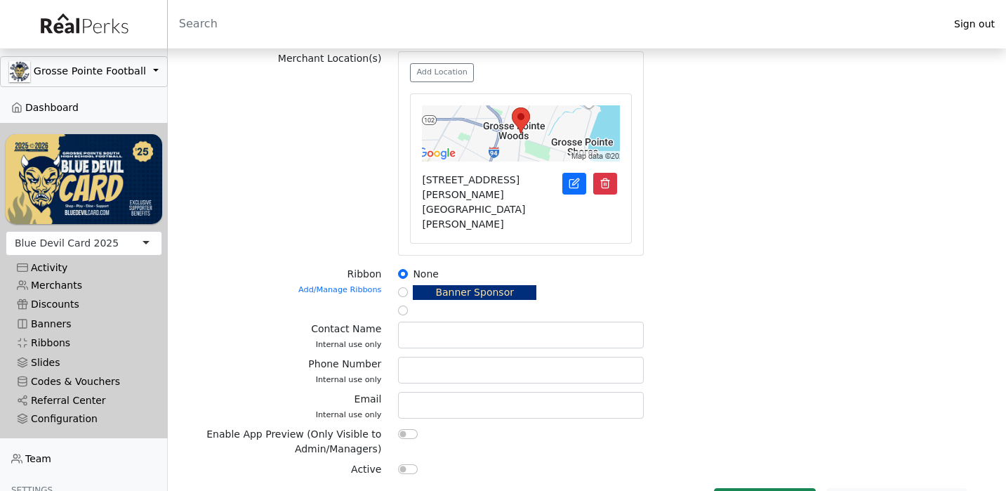
scroll to position [535, 0]
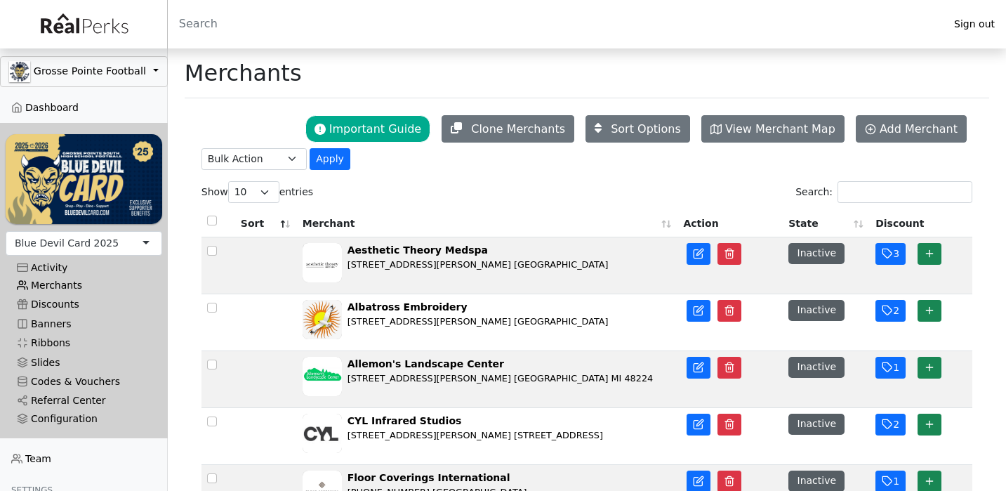
click at [69, 283] on link "Merchants" at bounding box center [84, 285] width 156 height 19
click at [915, 193] on input "Search:" at bounding box center [904, 192] width 135 height 22
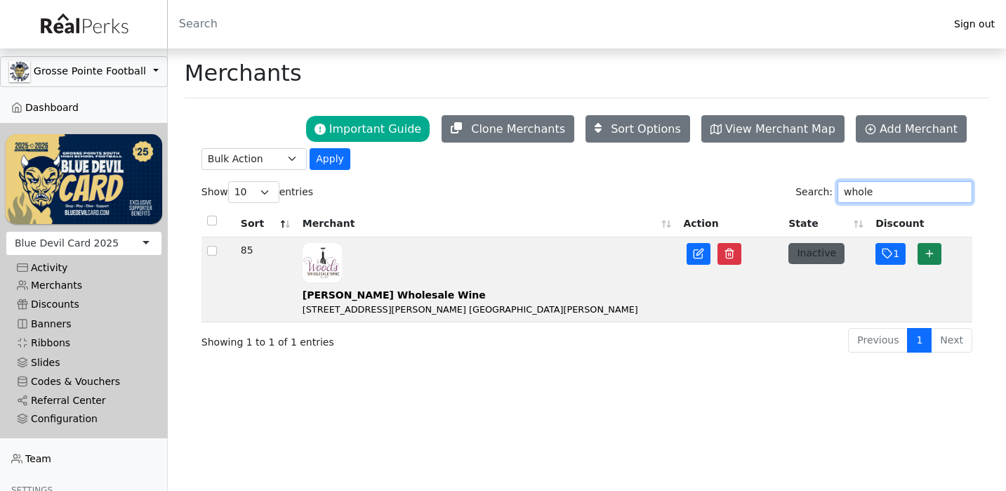
type input "whole"
click at [807, 260] on button "Inactive" at bounding box center [816, 253] width 56 height 20
click at [898, 258] on button "1" at bounding box center [890, 254] width 30 height 22
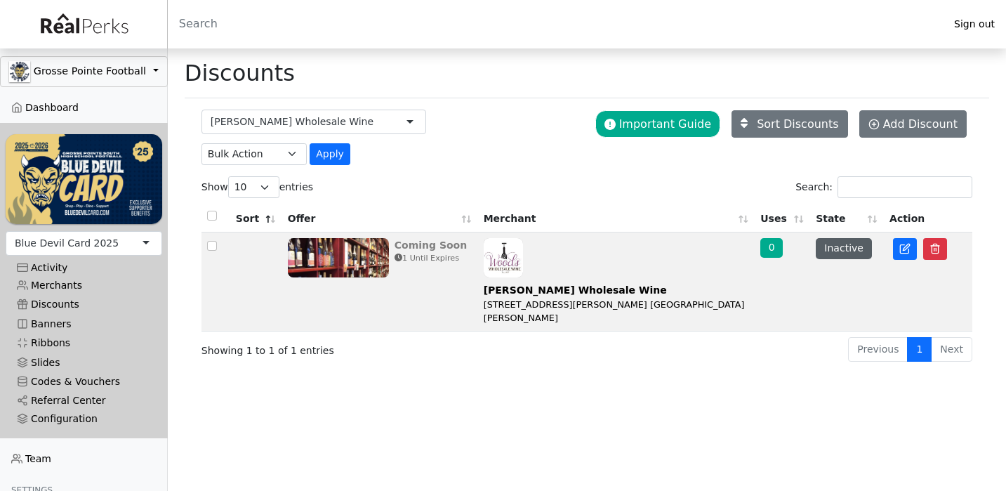
click at [370, 249] on img at bounding box center [338, 257] width 101 height 39
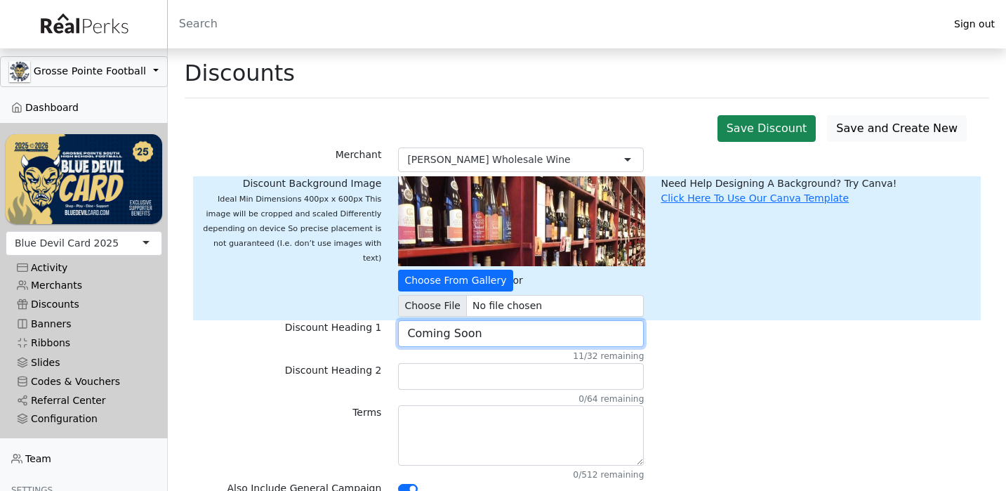
drag, startPoint x: 500, startPoint y: 337, endPoint x: 457, endPoint y: 336, distance: 42.8
click at [457, 336] on input "Coming Soon" at bounding box center [521, 333] width 246 height 27
type input "U"
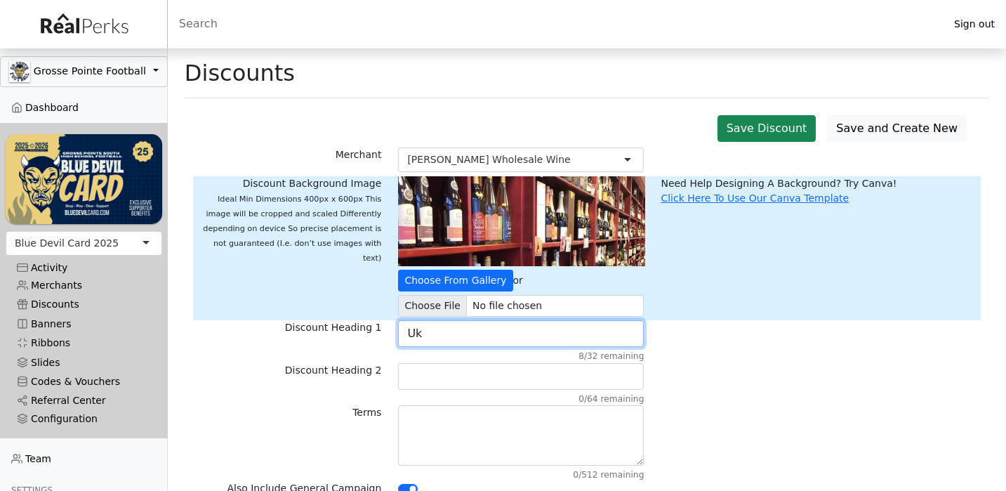
type input "U"
click at [511, 335] on input "Ukrainian Vodka for $7.99 a bott" at bounding box center [521, 333] width 246 height 27
click at [561, 330] on input "Ukrainian Vodka $7.99 a bott" at bounding box center [521, 333] width 246 height 27
type input "Ukrainian Vodka $7.99 a bottle"
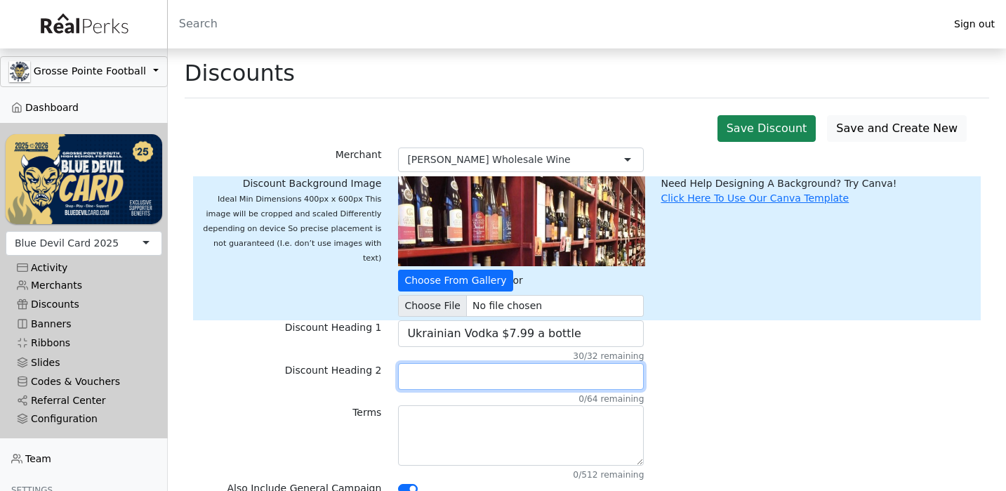
click at [460, 378] on input "text" at bounding box center [521, 376] width 246 height 27
click at [460, 372] on input "1782 Ukranian Vodka" at bounding box center [521, 376] width 246 height 27
click at [456, 380] on input "1782 Ukranian Vodka" at bounding box center [521, 376] width 246 height 27
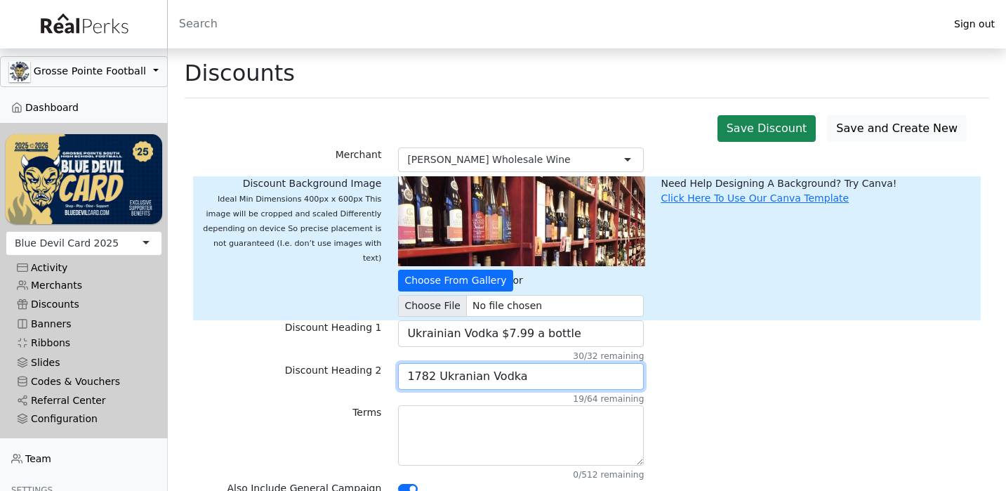
paste input "inians"
type input "1782 Ukrainians Vodka"
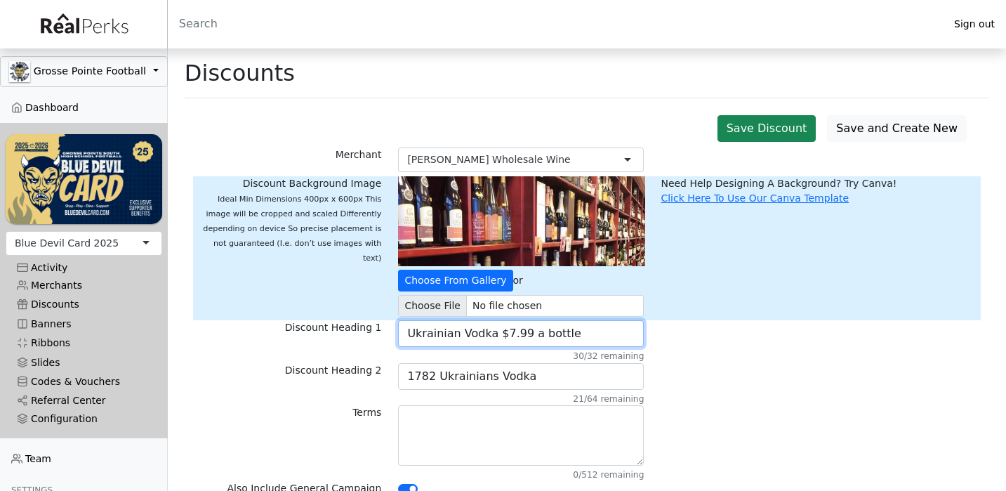
click at [440, 335] on input "Ukrainian Vodka $7.99 a bottle" at bounding box center [521, 333] width 246 height 27
paste input "s"
type input "Ukrainian Vodka $7.99 a bottle"
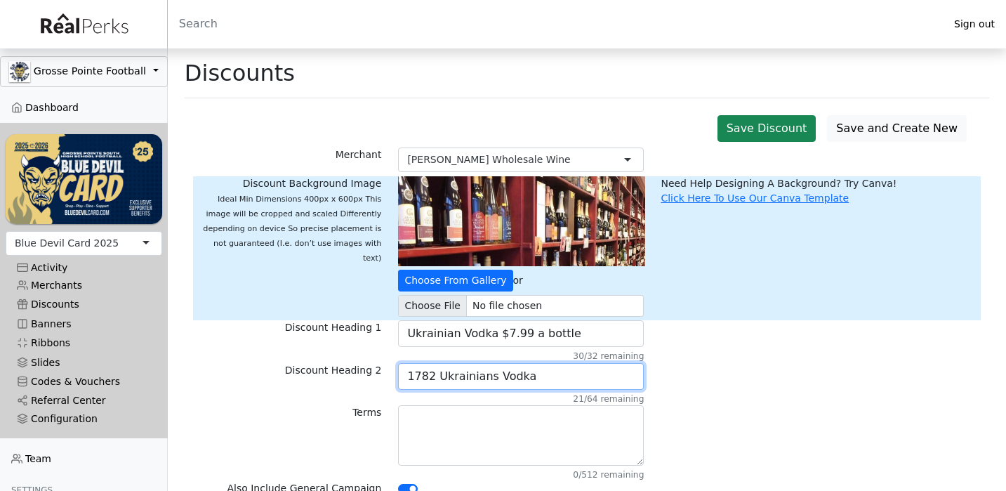
click at [485, 381] on input "1782 Ukrainians Vodka" at bounding box center [521, 376] width 246 height 27
click at [488, 373] on input "1782 Ukrainians Vodka" at bounding box center [521, 376] width 246 height 27
click at [533, 379] on input "1782 Ukrainian Vodka" at bounding box center [521, 376] width 246 height 27
type input "1782 Ukrainian Vodka: Originally $35.99"
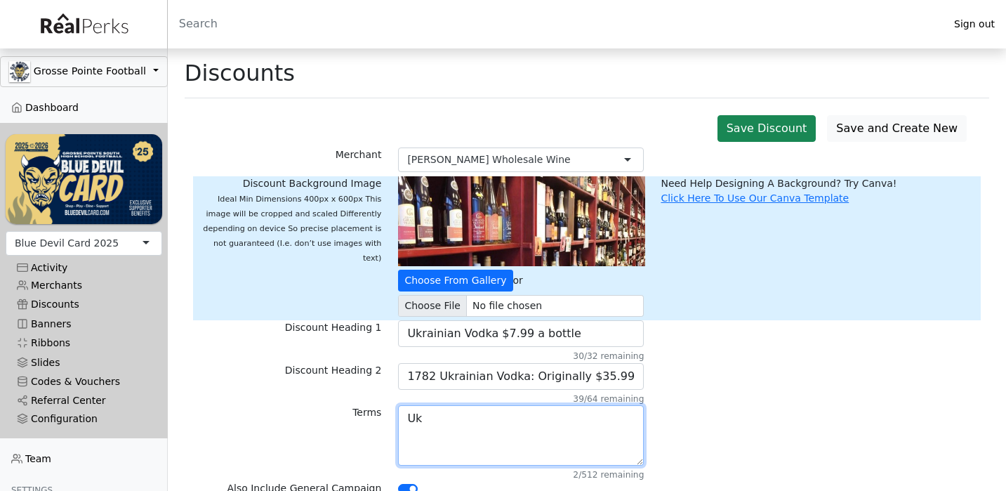
type textarea "U"
click at [529, 347] on div "Ukrainian Vodka $7.99 a bottle 30/32 remaining" at bounding box center [520, 341] width 262 height 42
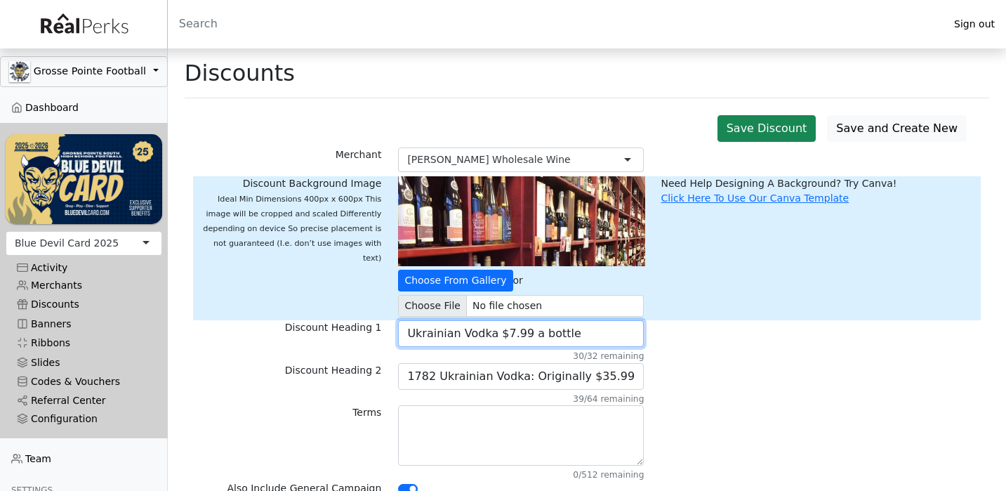
click at [530, 336] on input "Ukrainian Vodka $7.99 a bottle" at bounding box center [521, 333] width 246 height 27
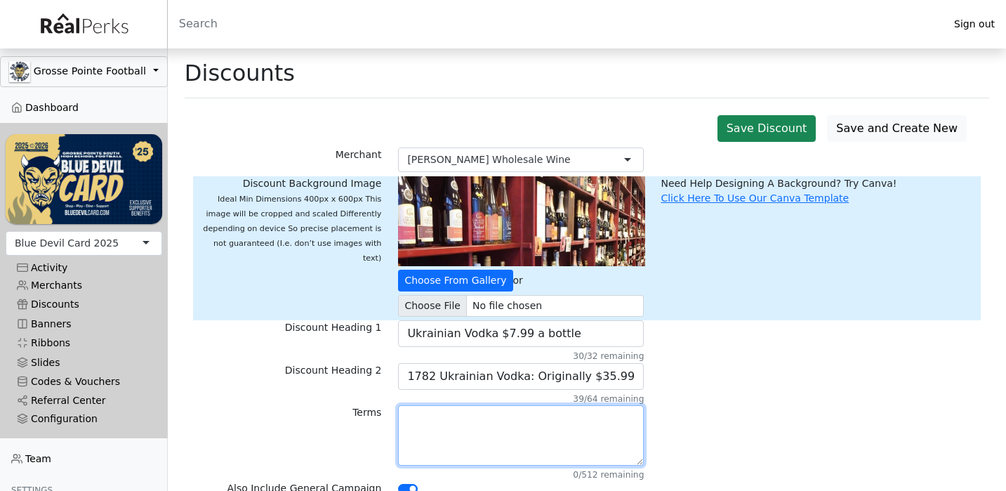
click at [460, 444] on textarea at bounding box center [521, 435] width 246 height 60
paste textarea "Ukrainian Vodka $7.99 a bottle"
click at [488, 421] on textarea "Ukrainian Vodka $7.99 a bottle" at bounding box center [521, 435] width 246 height 60
click at [592, 422] on textarea "Ukrainian Vodka for $7.99 a bottle" at bounding box center [521, 435] width 246 height 60
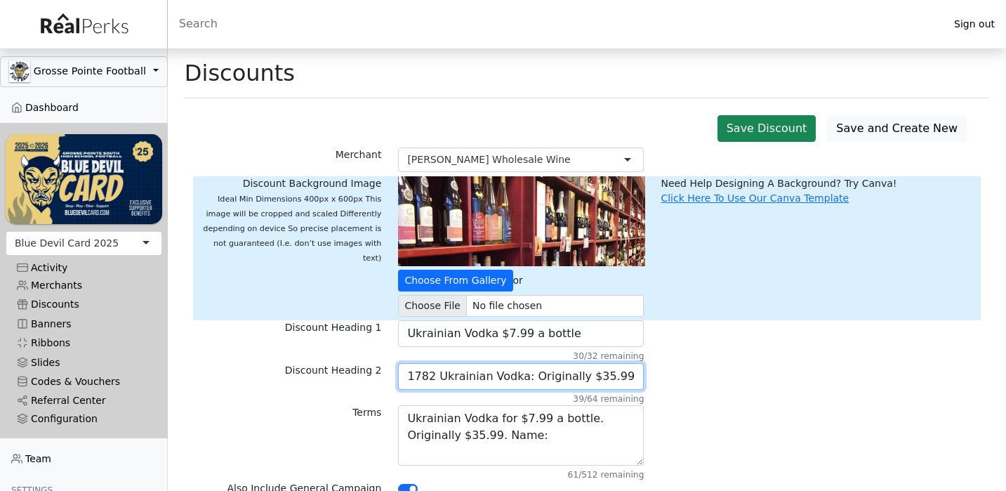
click at [411, 375] on input "1782 Ukrainian Vodka: Originally $35.99" at bounding box center [521, 376] width 246 height 27
drag, startPoint x: 411, startPoint y: 375, endPoint x: 499, endPoint y: 378, distance: 87.7
click at [499, 378] on input "1782 Ukrainian Vodka: Originally $35.99" at bounding box center [521, 376] width 246 height 27
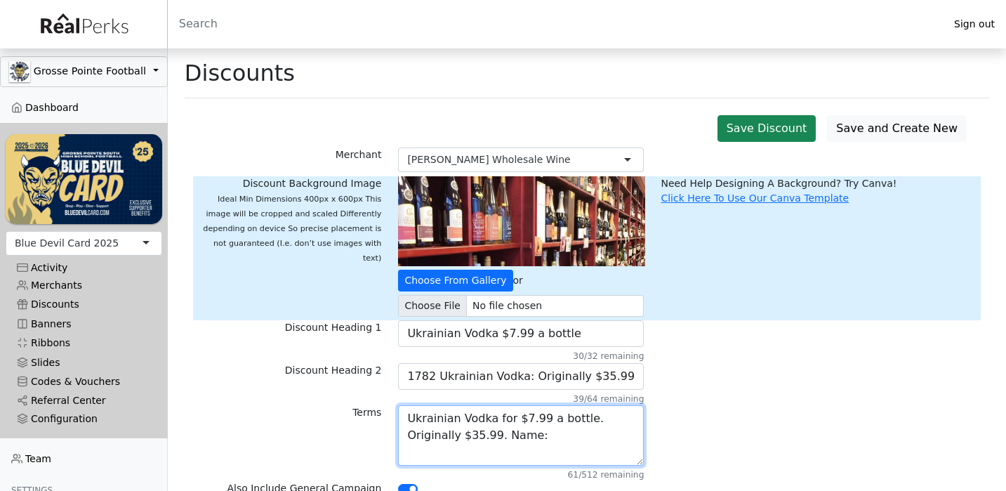
click at [509, 441] on textarea "Ukrainian Vodka for $7.99 a bottle. Originally $35.99. Name:" at bounding box center [521, 435] width 246 height 60
paste textarea "1782 Ukrainian Vodka"
type textarea "Ukrainian Vodka for $7.99 a bottle. Originally $35.99. Name: 1782 Ukrainian Vod…"
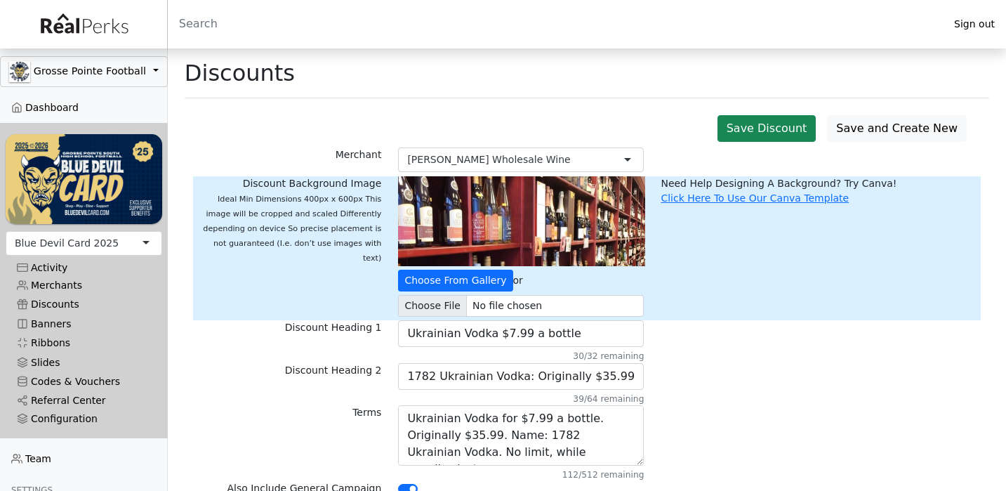
click at [660, 413] on div "Terms Ukrainian Vodka for $7.99 a bottle. Originally $35.99. Name: 1782 Ukraini…" at bounding box center [586, 443] width 787 height 76
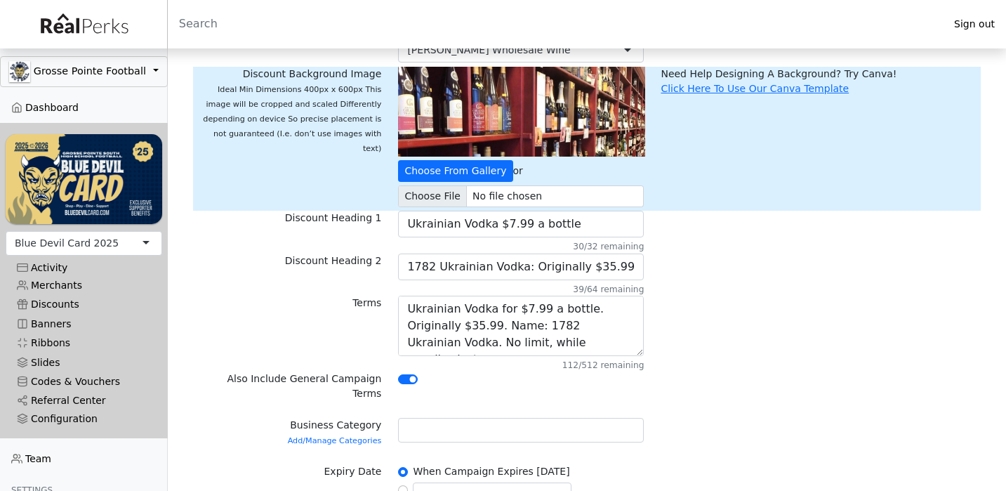
scroll to position [137, 0]
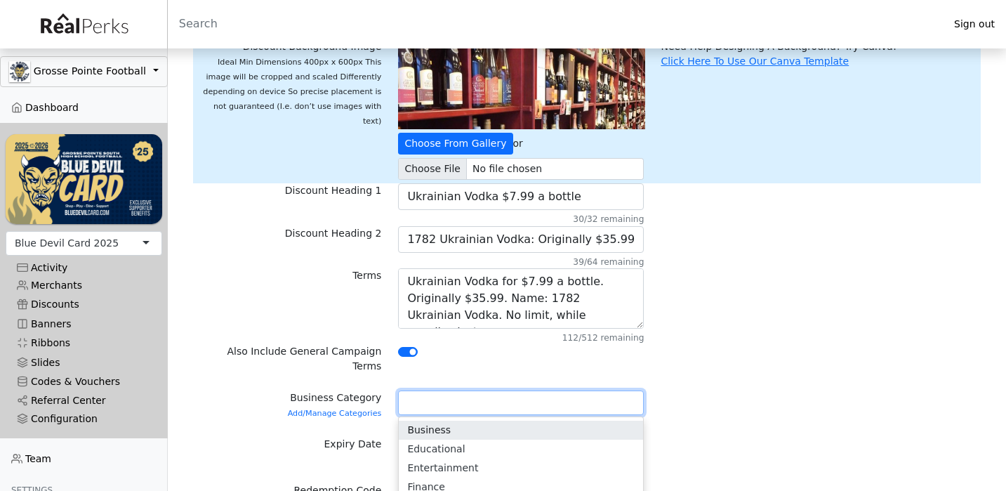
click at [511, 394] on div at bounding box center [521, 402] width 246 height 25
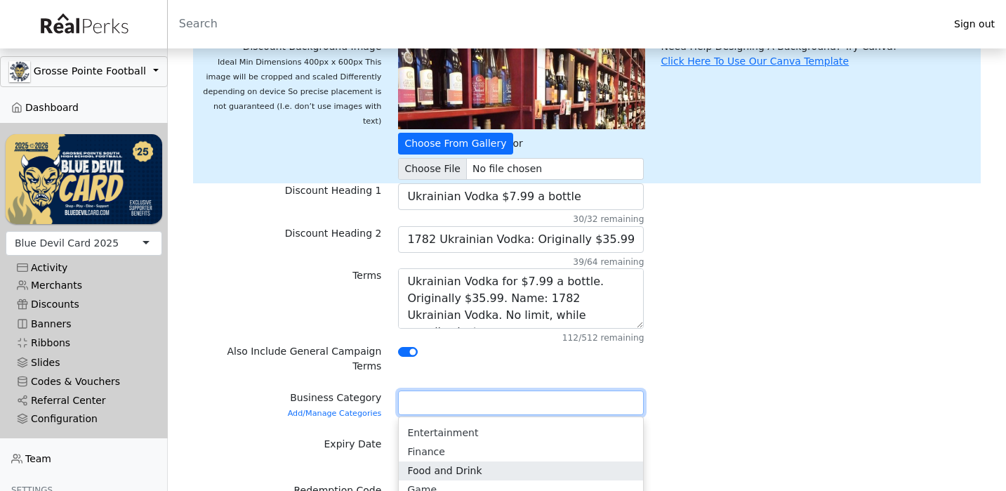
scroll to position [4, 0]
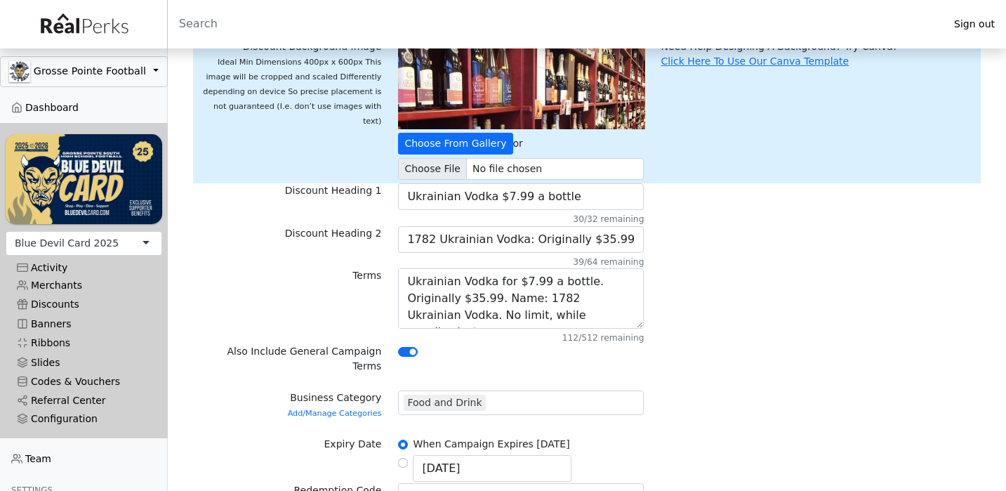
click at [749, 412] on form "Merchant Woods Wholesale Wine Woods Wholesale Wine 313 Lacrosse Aesthetic Theor…" at bounding box center [586, 382] width 771 height 742
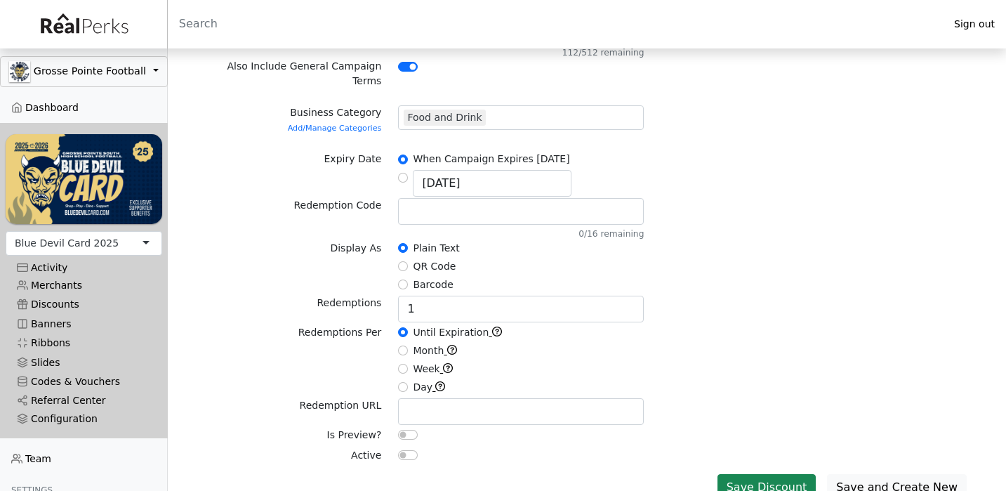
scroll to position [420, 0]
click at [404, 451] on input "checkbox" at bounding box center [408, 456] width 20 height 10
checkbox input "true"
click at [420, 326] on label "Until Expiration" at bounding box center [457, 333] width 88 height 15
click at [408, 328] on input "Until Expiration" at bounding box center [403, 333] width 10 height 10
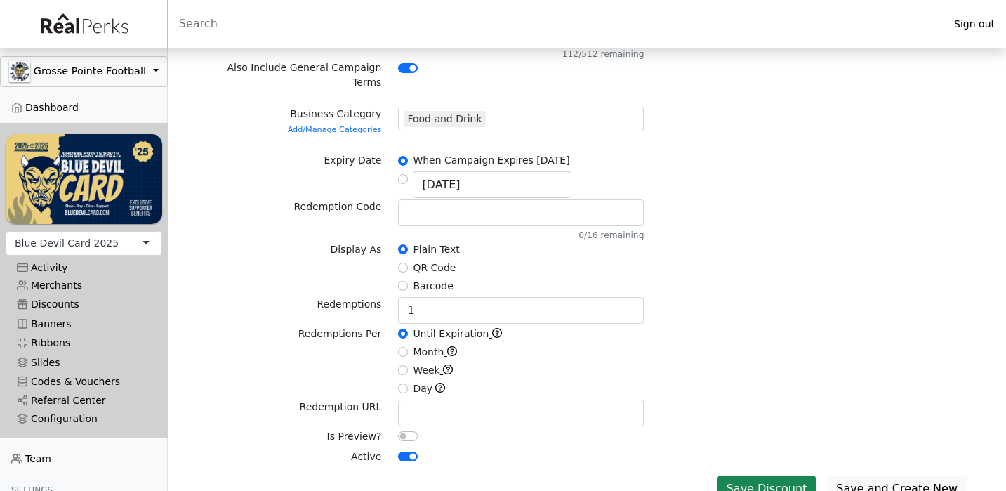
click at [420, 307] on div "1" at bounding box center [520, 311] width 262 height 29
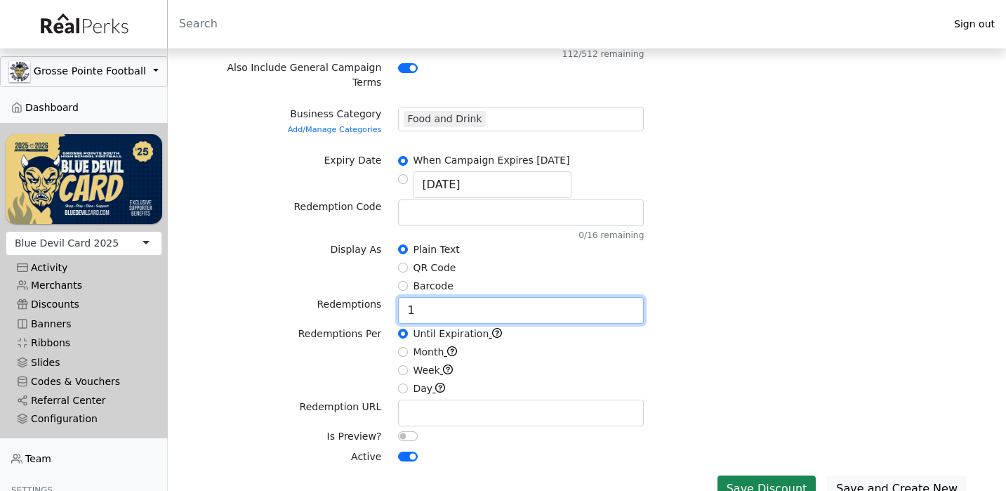
click at [425, 306] on input "1" at bounding box center [521, 310] width 246 height 27
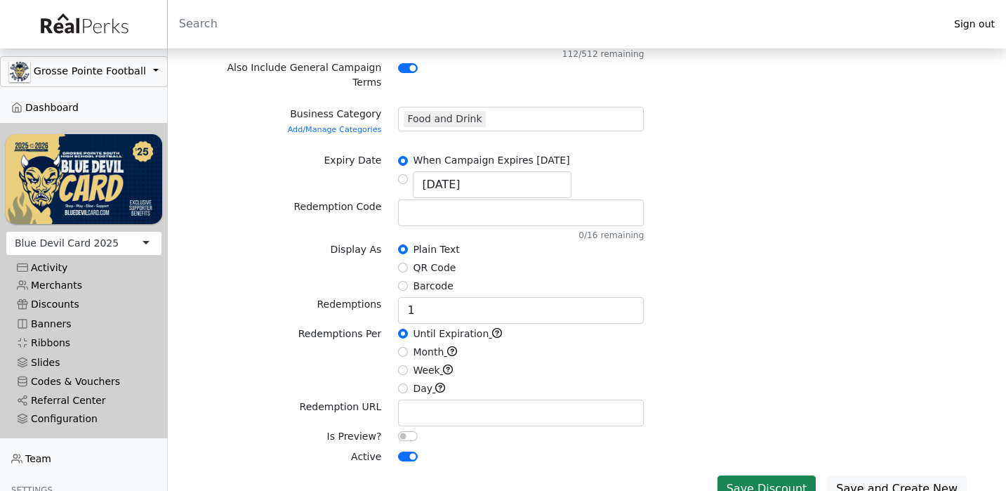
click at [403, 383] on input "Day" at bounding box center [403, 388] width 10 height 10
radio input "true"
click at [528, 363] on div "Week" at bounding box center [521, 371] width 246 height 17
click at [754, 475] on button "Save Discount" at bounding box center [766, 488] width 99 height 27
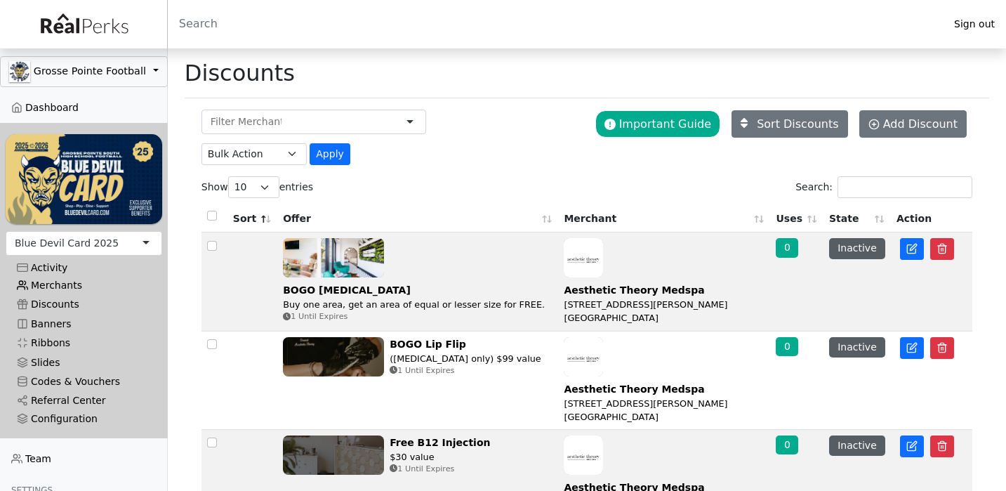
click at [78, 285] on link "Merchants" at bounding box center [84, 285] width 156 height 19
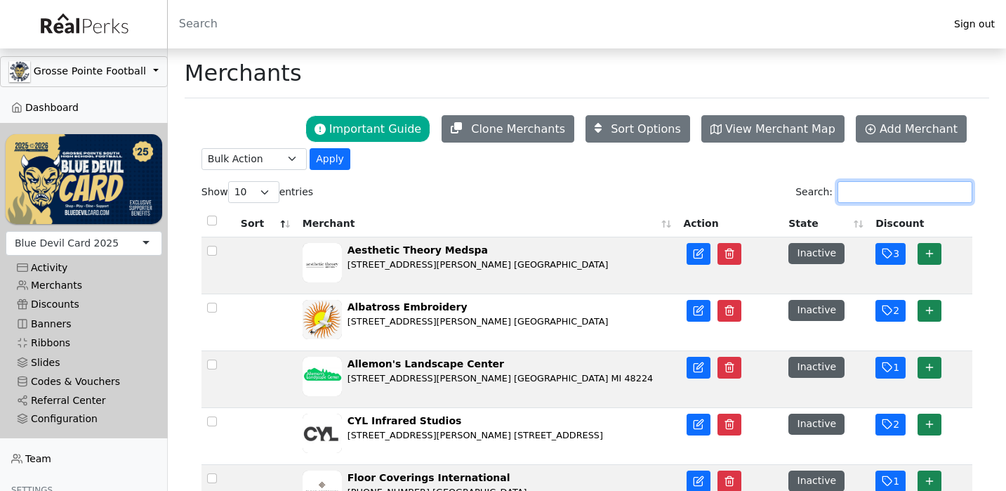
click at [882, 189] on input "Search:" at bounding box center [904, 192] width 135 height 22
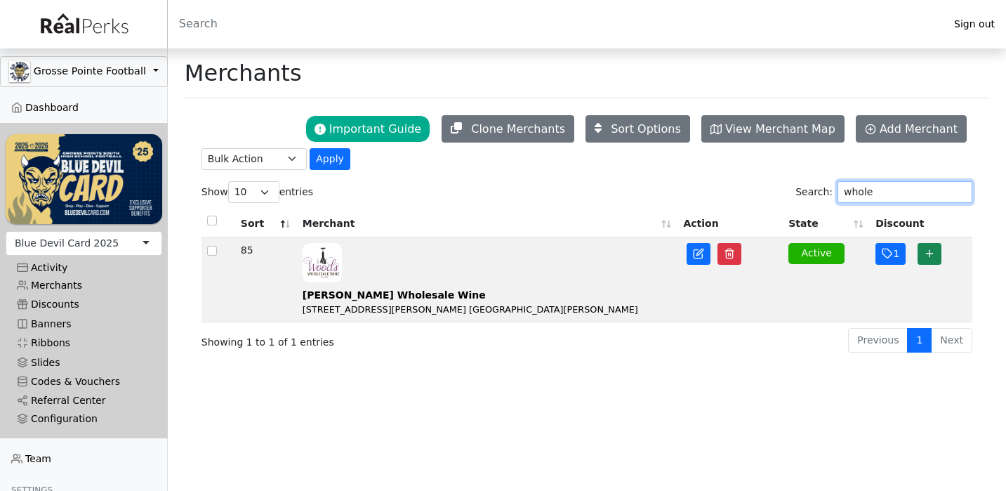
type input "whole"
click at [874, 259] on td "1" at bounding box center [920, 279] width 102 height 85
click at [881, 258] on icon "button" at bounding box center [886, 253] width 11 height 11
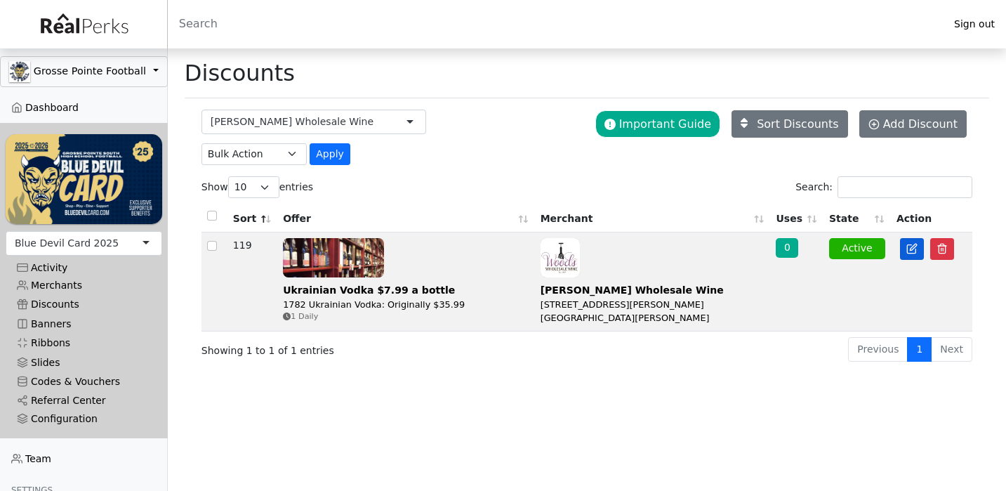
click at [910, 246] on icon at bounding box center [911, 248] width 11 height 11
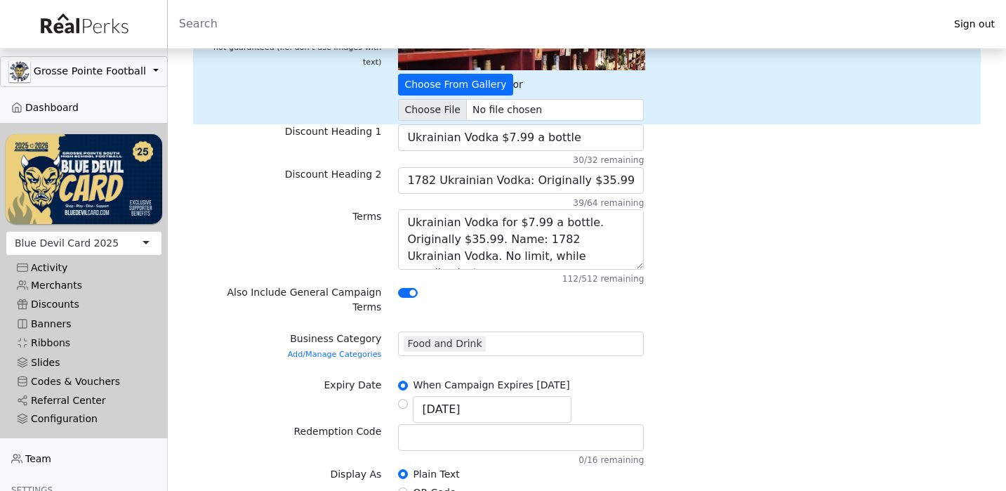
scroll to position [206, 0]
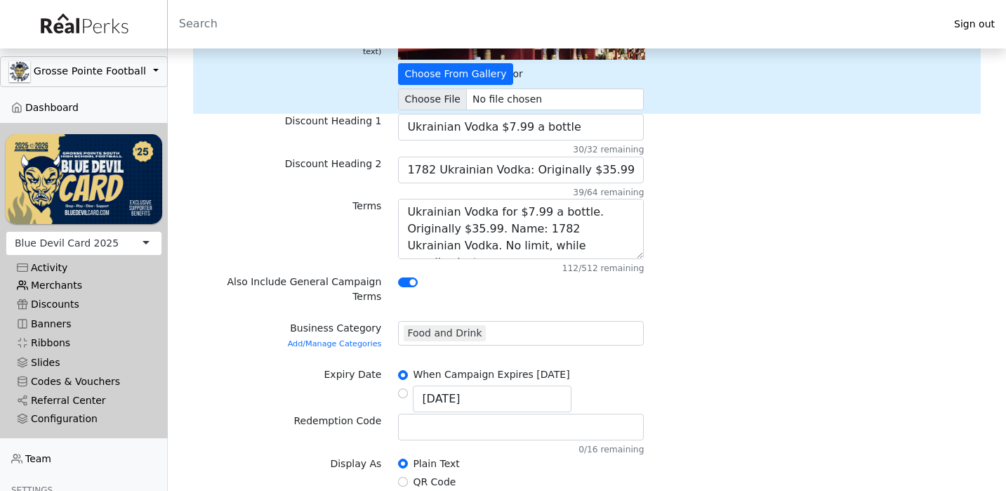
click at [37, 284] on link "Merchants" at bounding box center [84, 285] width 156 height 19
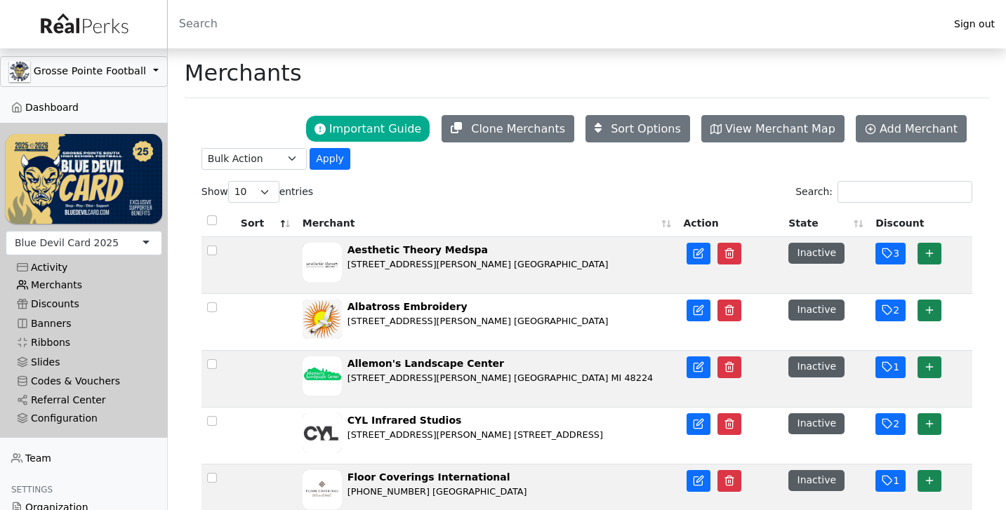
click at [54, 286] on link "Merchants" at bounding box center [84, 285] width 156 height 19
click at [72, 114] on link "Dashboard" at bounding box center [84, 107] width 168 height 19
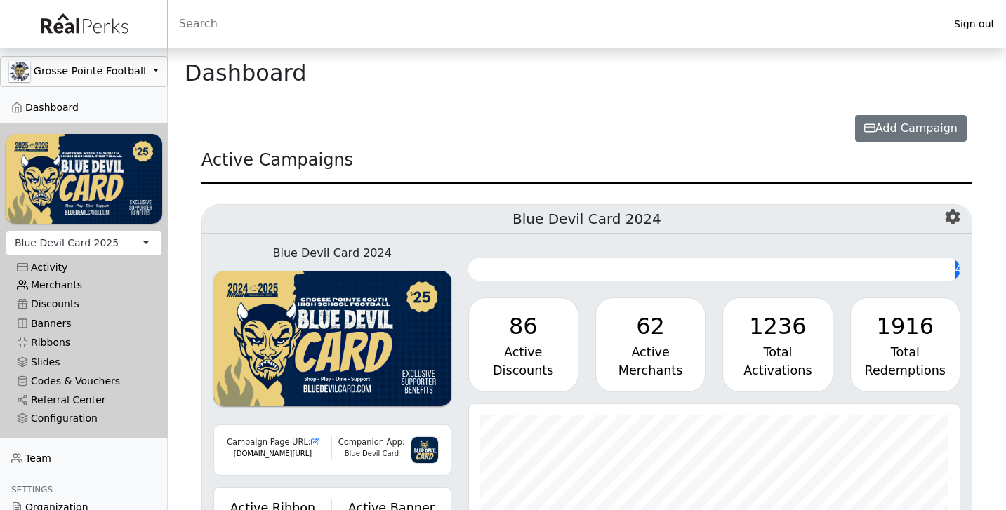
click at [62, 283] on link "Merchants" at bounding box center [84, 285] width 156 height 19
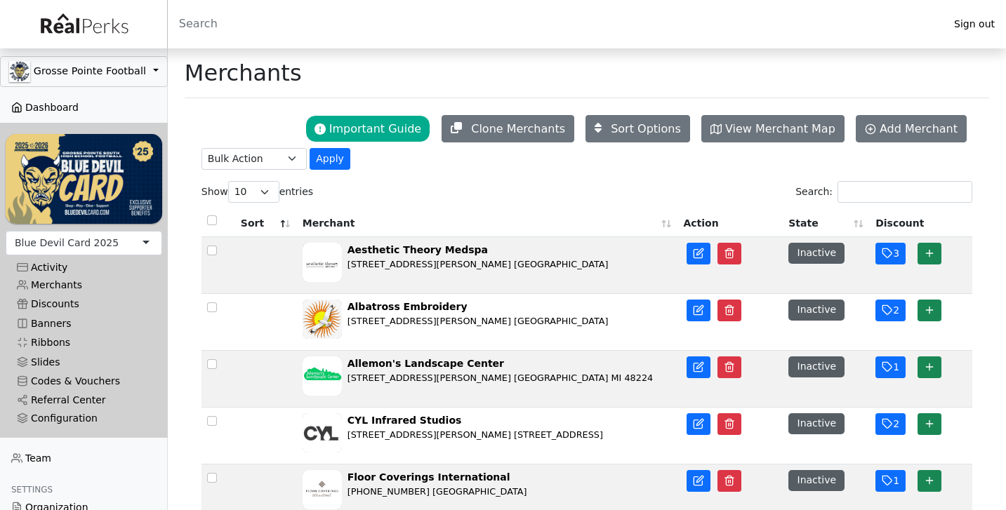
click at [82, 107] on link "Dashboard" at bounding box center [84, 107] width 168 height 19
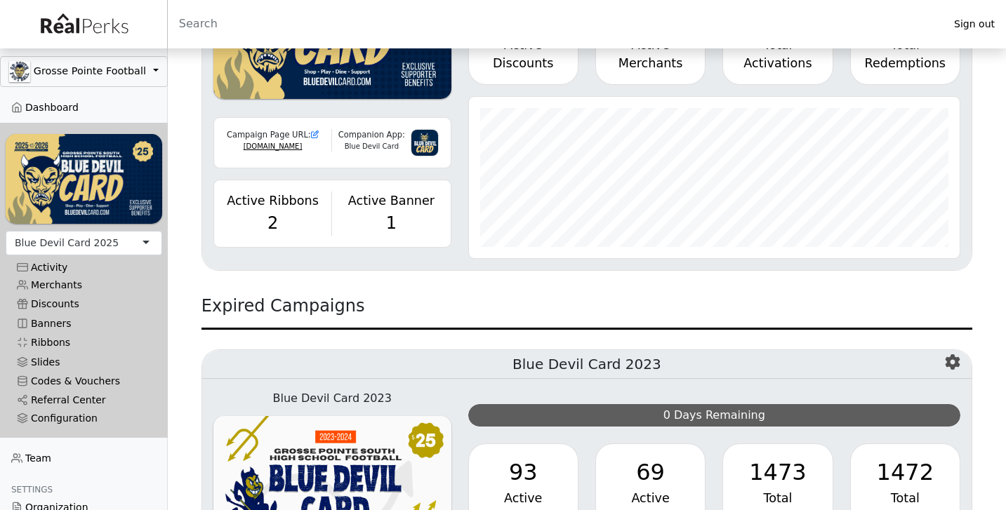
scroll to position [705, 0]
